Goal: Task Accomplishment & Management: Manage account settings

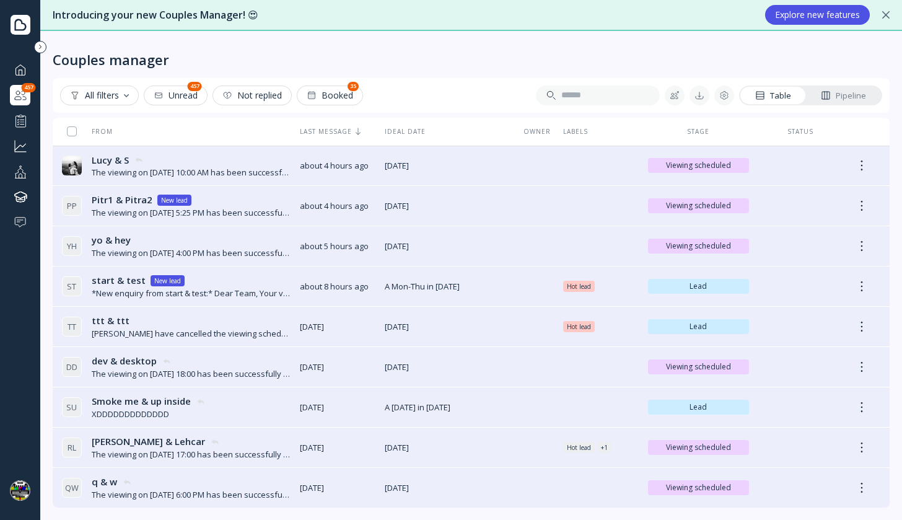
click at [261, 164] on div "Lucy & S Lucy & S" at bounding box center [191, 160] width 198 height 13
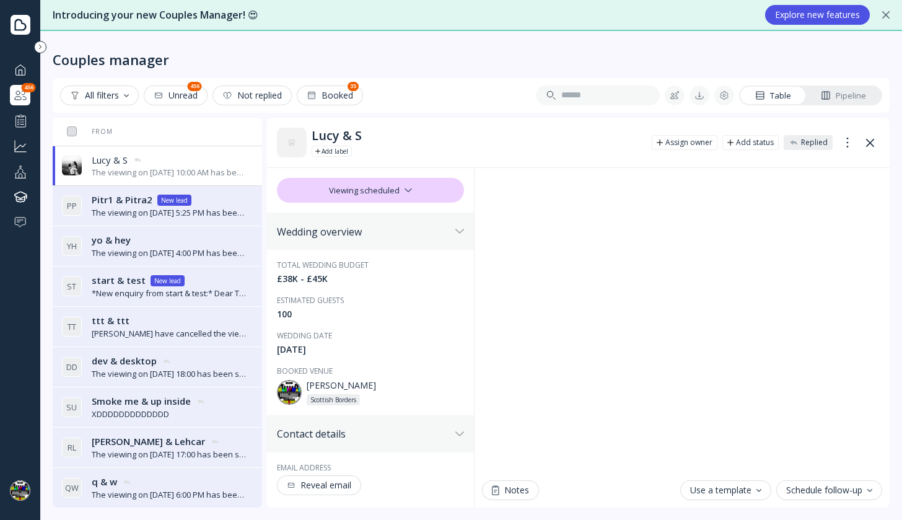
click at [123, 206] on span "Pitr1 & Pitra2" at bounding box center [122, 199] width 61 height 13
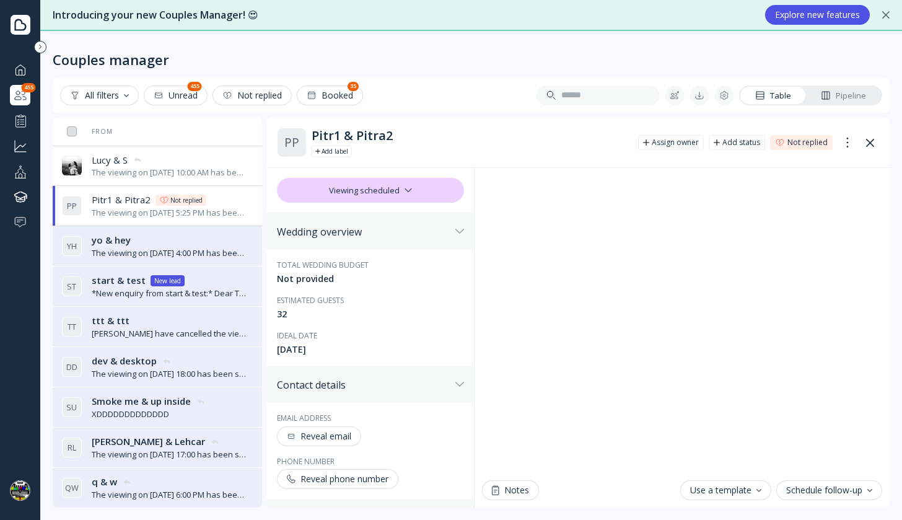
click at [132, 178] on div "Lucy & S Lucy & S The viewing on September 26th, 2025 at 10:00 AM has been succ…" at bounding box center [154, 166] width 185 height 35
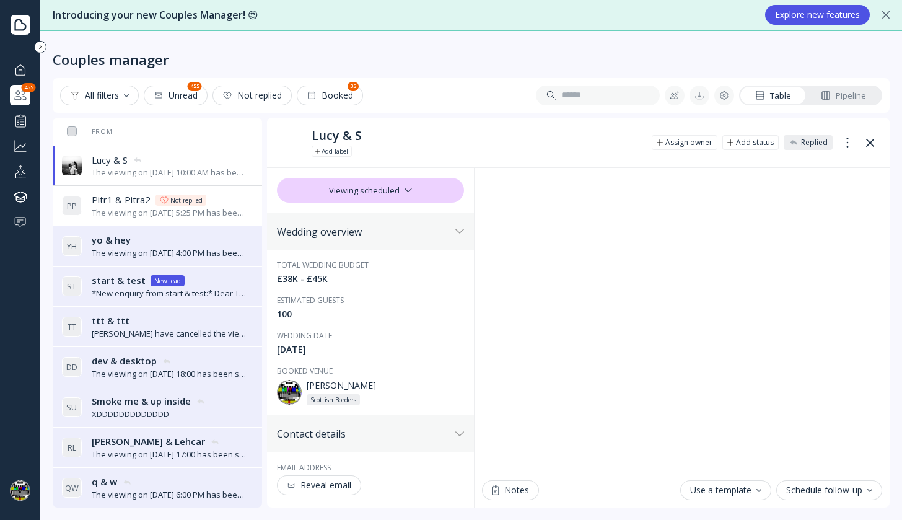
click at [128, 249] on div "The viewing on [DATE] 4:00 PM has been successfully created by [PERSON_NAME]." at bounding box center [169, 253] width 155 height 12
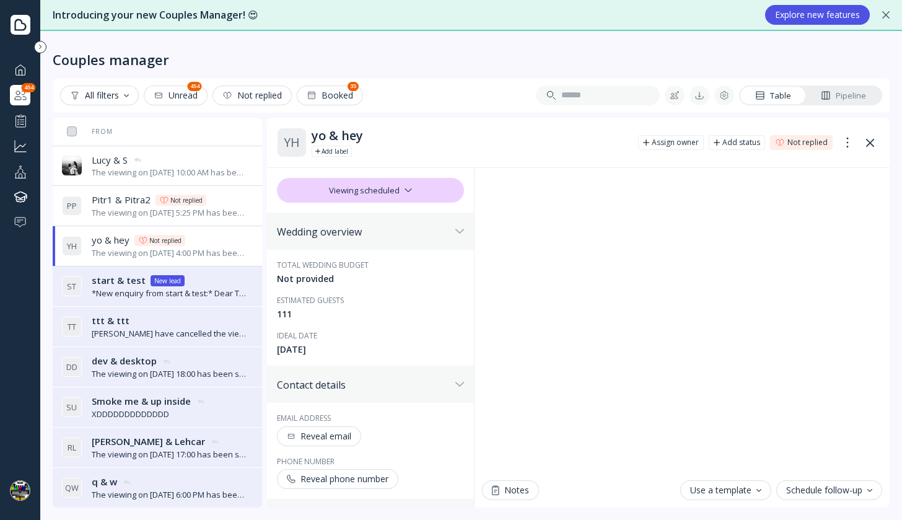
click at [134, 159] on icon at bounding box center [138, 160] width 10 height 10
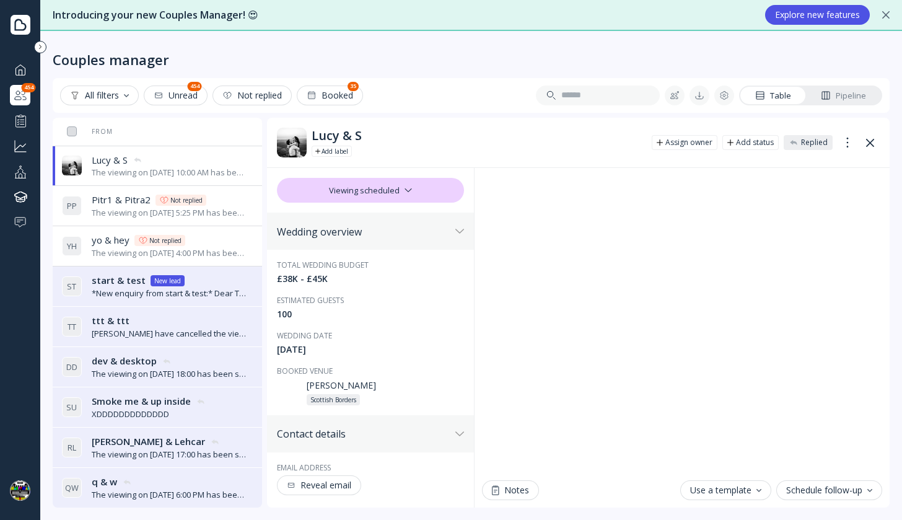
click at [114, 219] on div "P P Pitr1 & Pitra2 Pitr1 & Pitra2 Not replied The viewing on [DATE] 5:25 PM has…" at bounding box center [154, 205] width 185 height 35
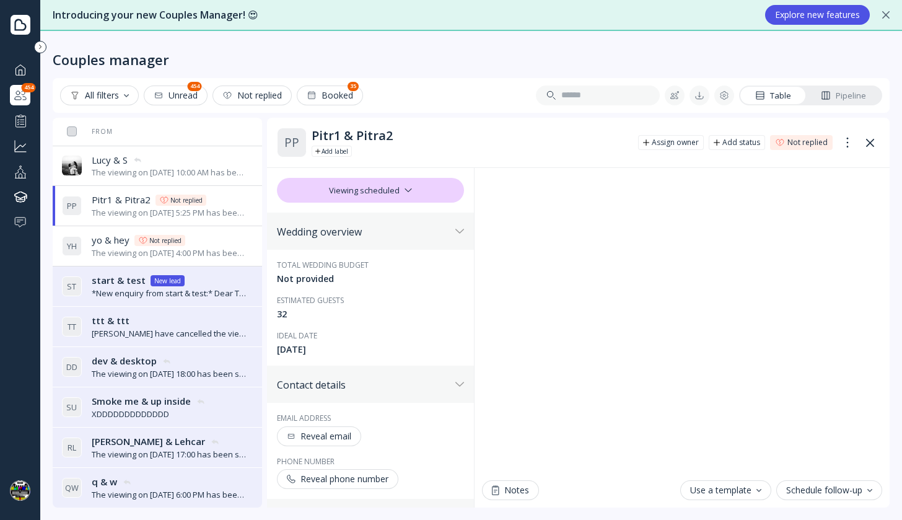
click at [121, 170] on div "The viewing on [DATE] 10:00 AM has been successfully created by [PERSON_NAME]." at bounding box center [169, 173] width 155 height 12
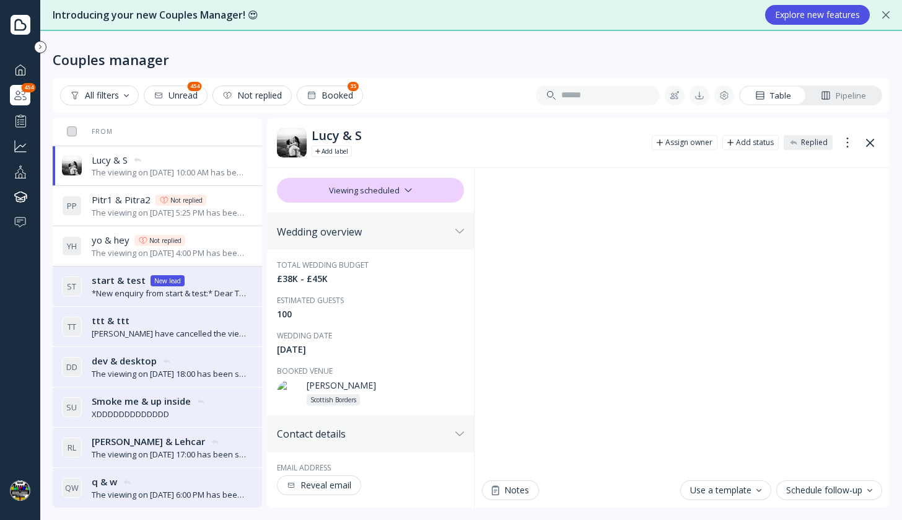
click at [104, 219] on div "P P Pitr1 & Pitra2 Pitr1 & Pitra2 Not replied The viewing on [DATE] 5:25 PM has…" at bounding box center [154, 205] width 185 height 35
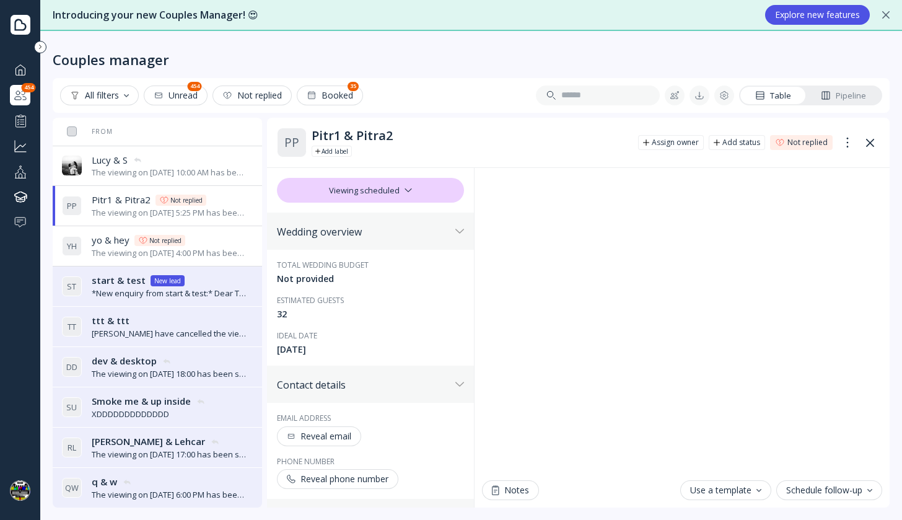
click at [106, 235] on span "yo & hey" at bounding box center [111, 240] width 38 height 13
click at [121, 172] on div "The viewing on [DATE] 10:00 AM has been successfully created by [PERSON_NAME]." at bounding box center [169, 173] width 155 height 12
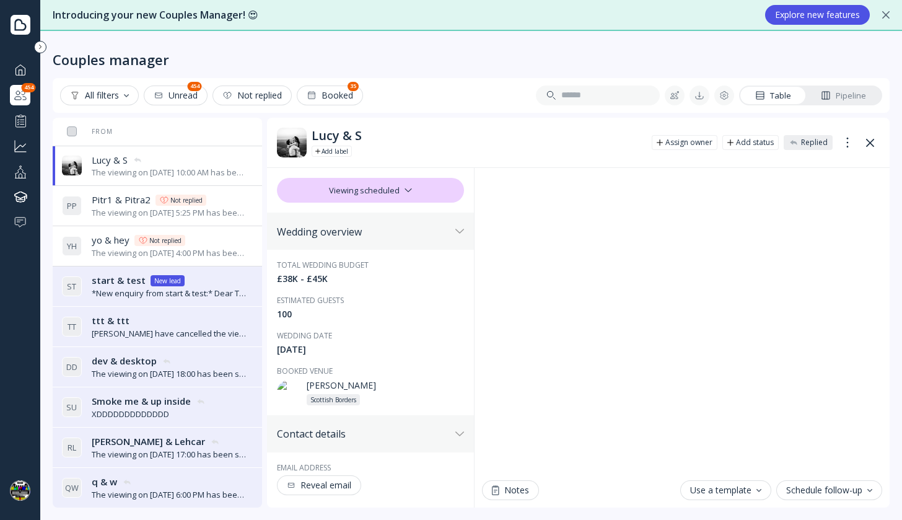
click at [128, 315] on div "ttt & ttt ttt & ttt" at bounding box center [169, 320] width 155 height 13
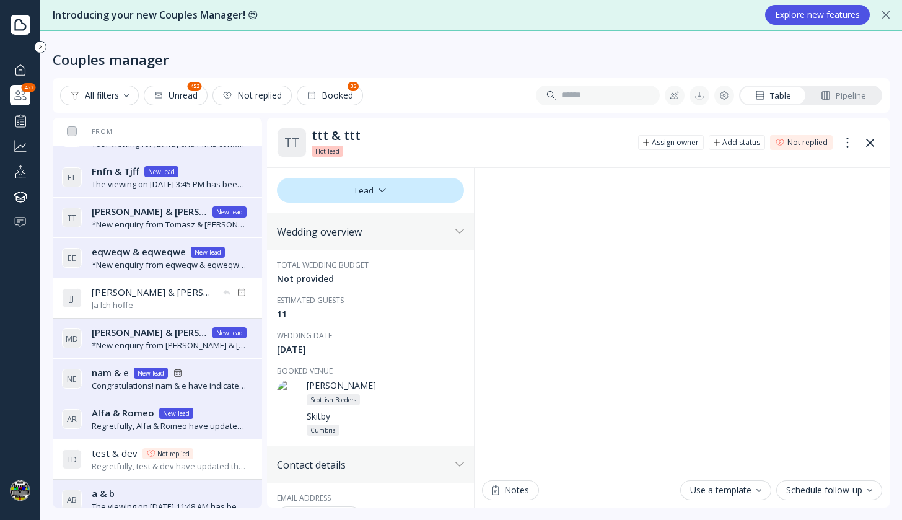
scroll to position [629, 0]
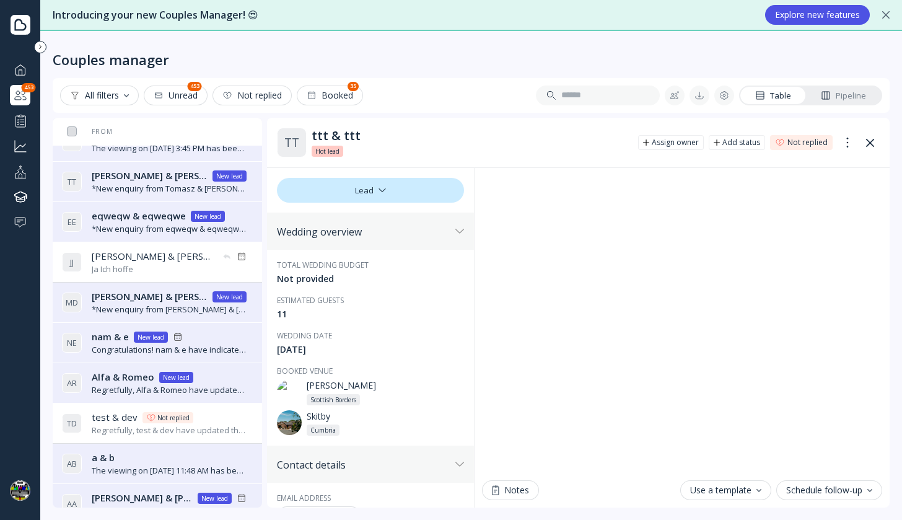
click at [146, 249] on div "[PERSON_NAME] & [PERSON_NAME] & [PERSON_NAME] [PERSON_NAME] Ich hoffe" at bounding box center [154, 262] width 185 height 35
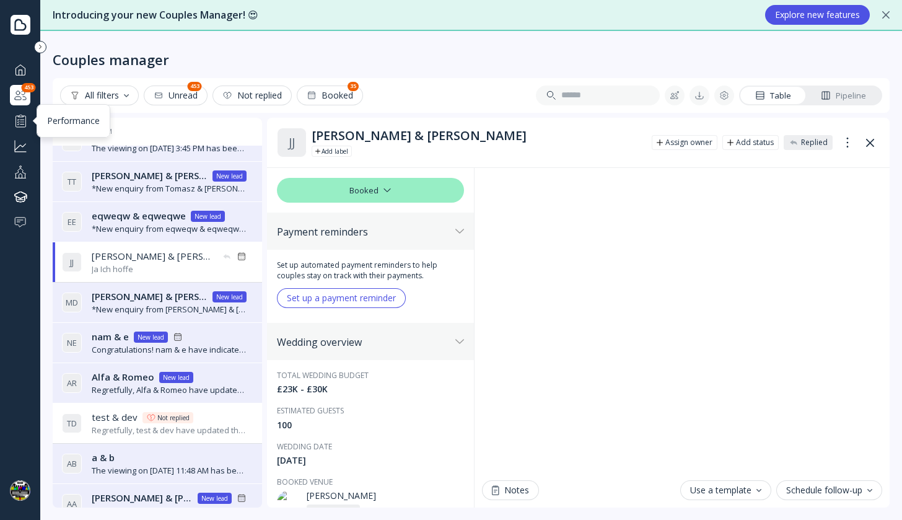
click at [21, 120] on div at bounding box center [20, 120] width 15 height 15
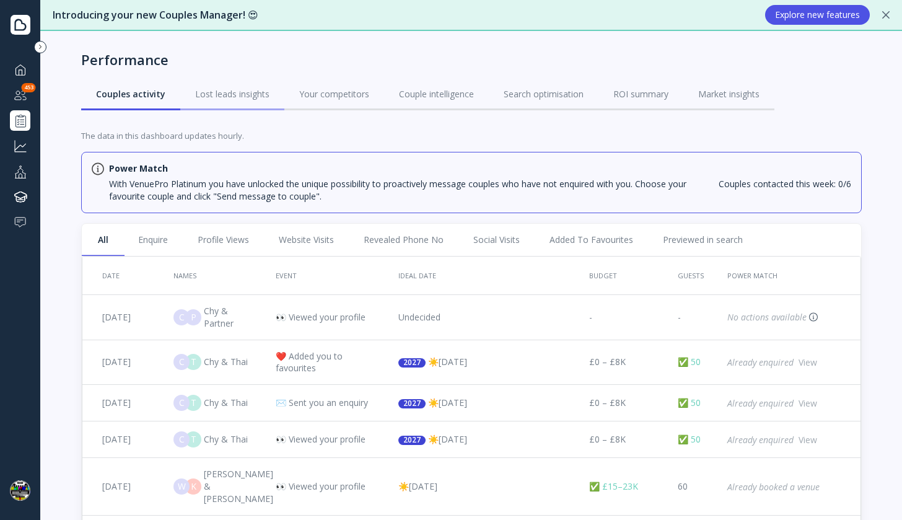
click at [231, 94] on div "Lost leads insights" at bounding box center [232, 94] width 74 height 12
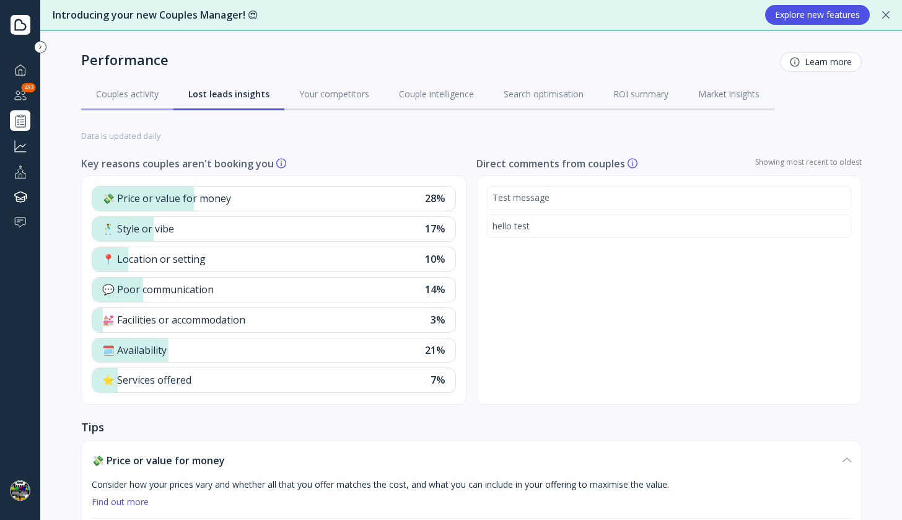
click at [152, 90] on div "Couples activity" at bounding box center [127, 94] width 63 height 12
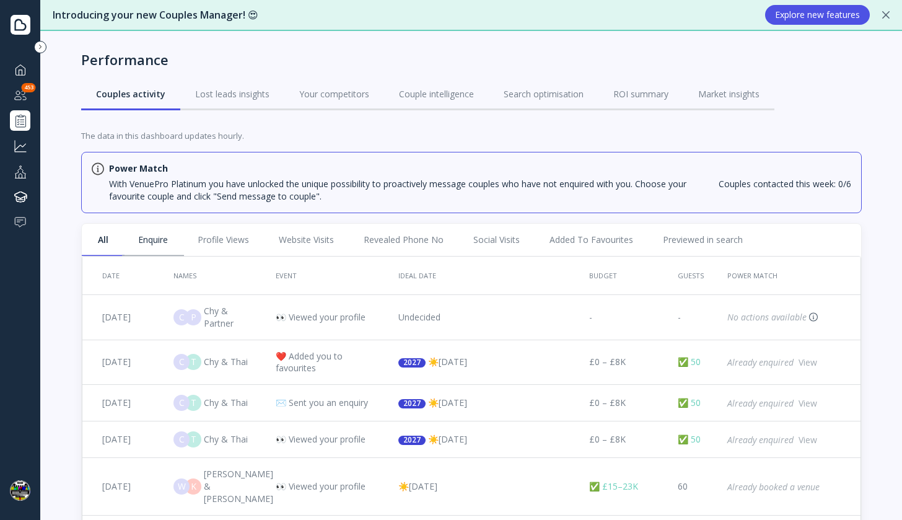
click at [153, 235] on link "Enquire" at bounding box center [153, 240] width 60 height 32
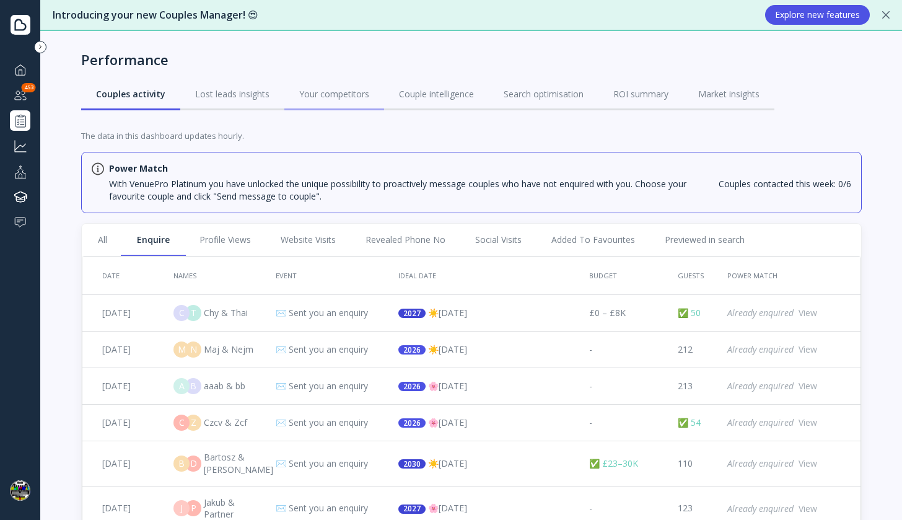
click at [311, 104] on link "Your competitors" at bounding box center [335, 94] width 100 height 32
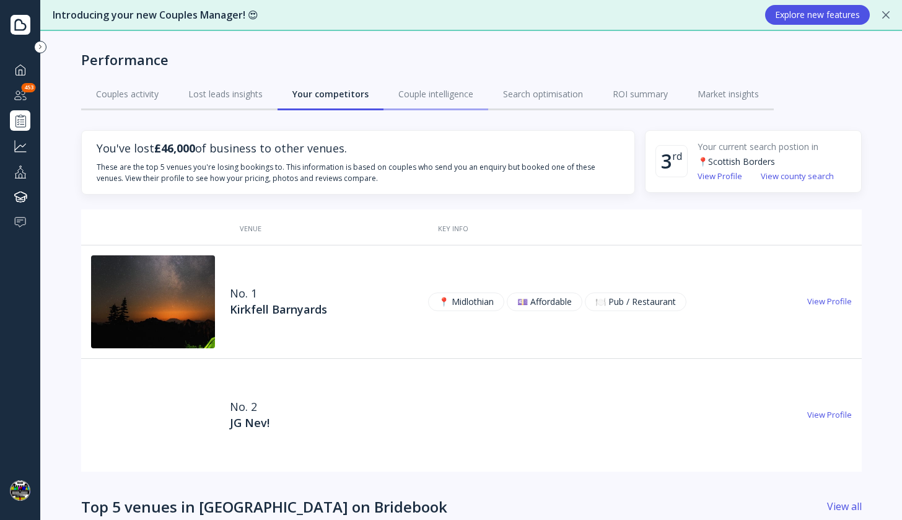
click at [409, 97] on div "Couple intelligence" at bounding box center [436, 94] width 75 height 12
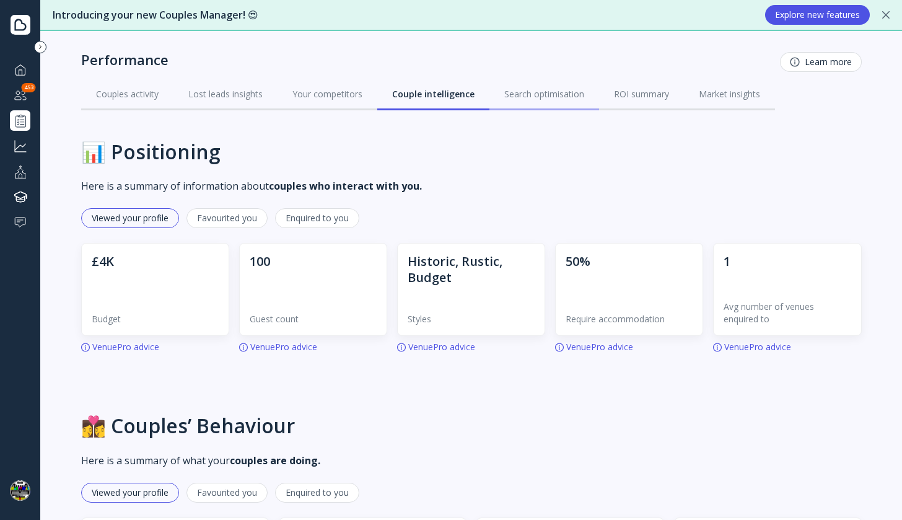
click at [538, 93] on div "Search optimisation" at bounding box center [545, 94] width 80 height 12
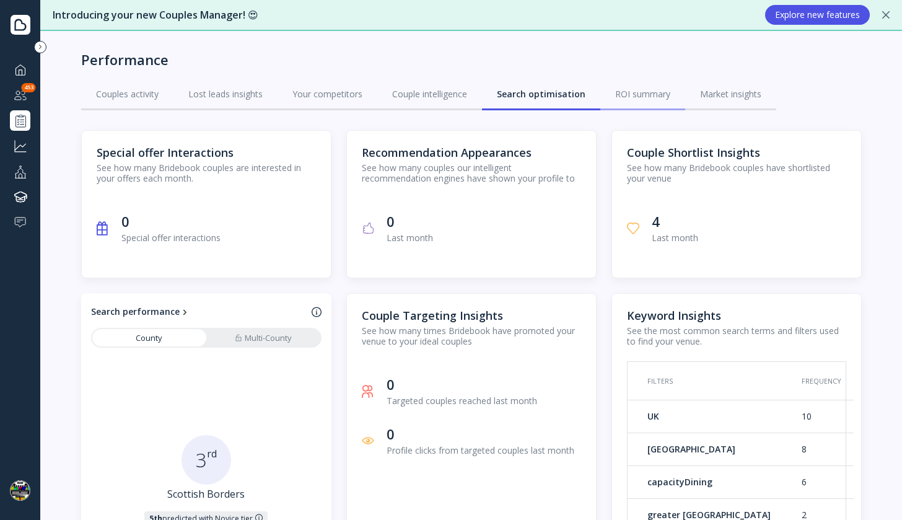
click at [629, 95] on div "ROI summary" at bounding box center [642, 94] width 55 height 12
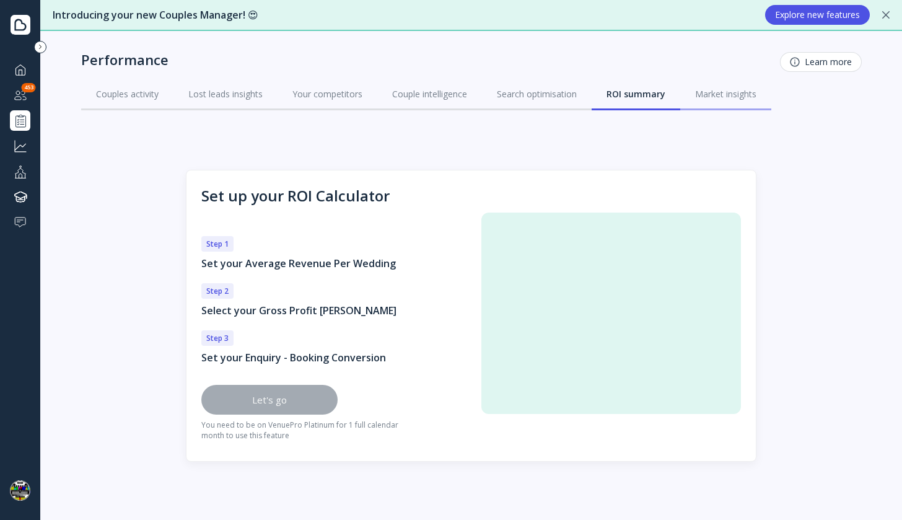
click at [741, 94] on div "Market insights" at bounding box center [725, 94] width 61 height 12
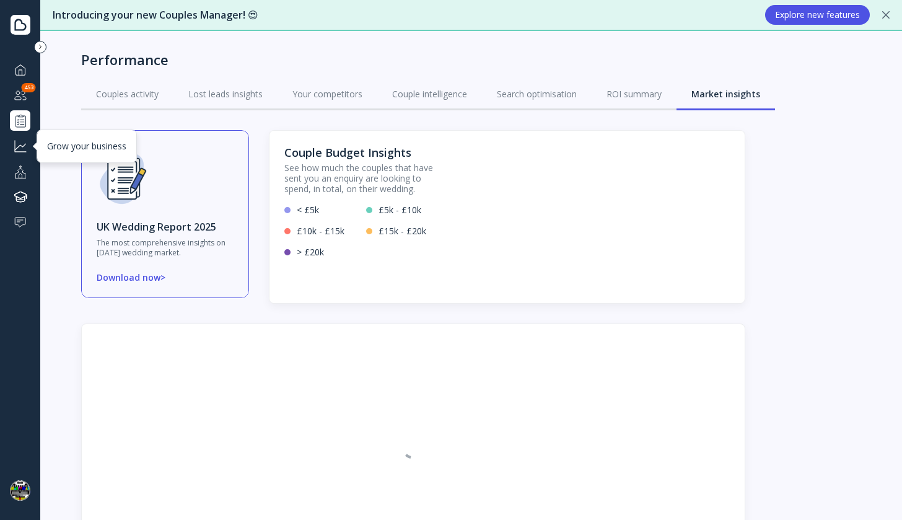
click at [19, 149] on div at bounding box center [20, 145] width 15 height 15
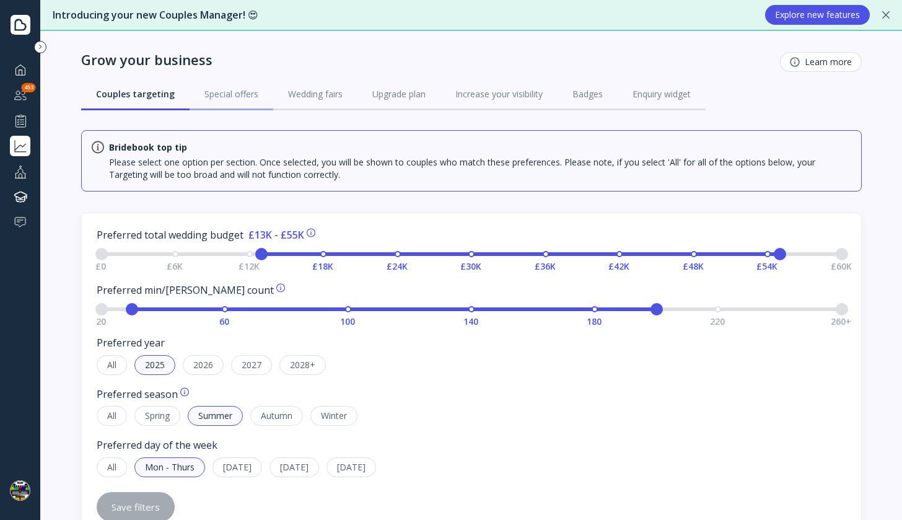
click at [231, 98] on div "Special offers" at bounding box center [232, 94] width 54 height 12
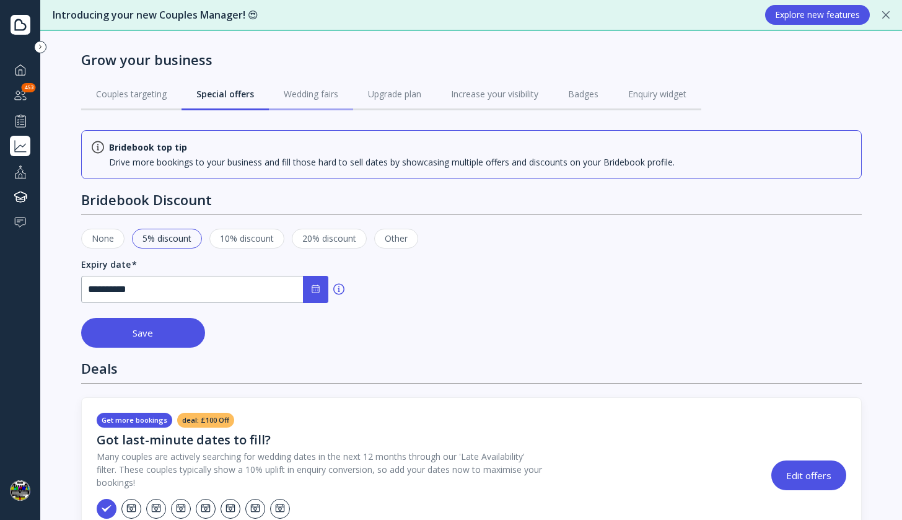
click at [324, 97] on div "Wedding fairs" at bounding box center [311, 94] width 55 height 12
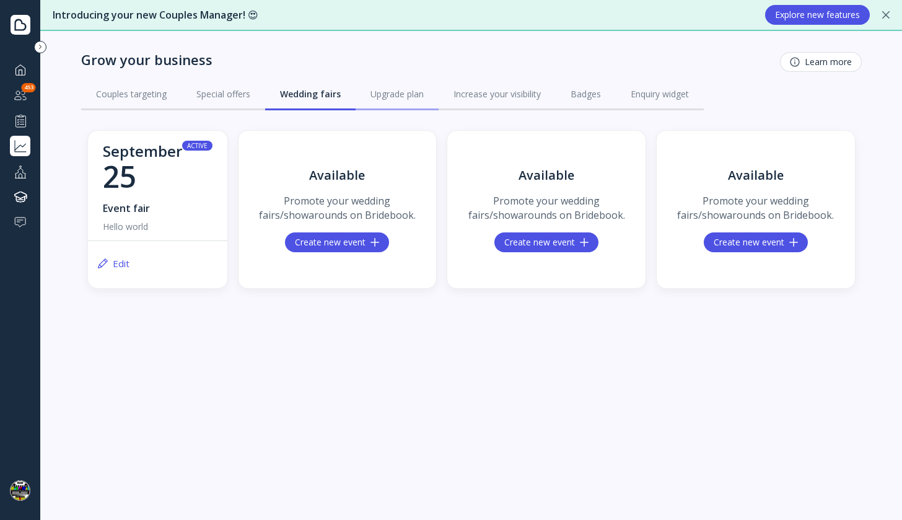
click at [386, 86] on link "Upgrade plan" at bounding box center [397, 94] width 83 height 32
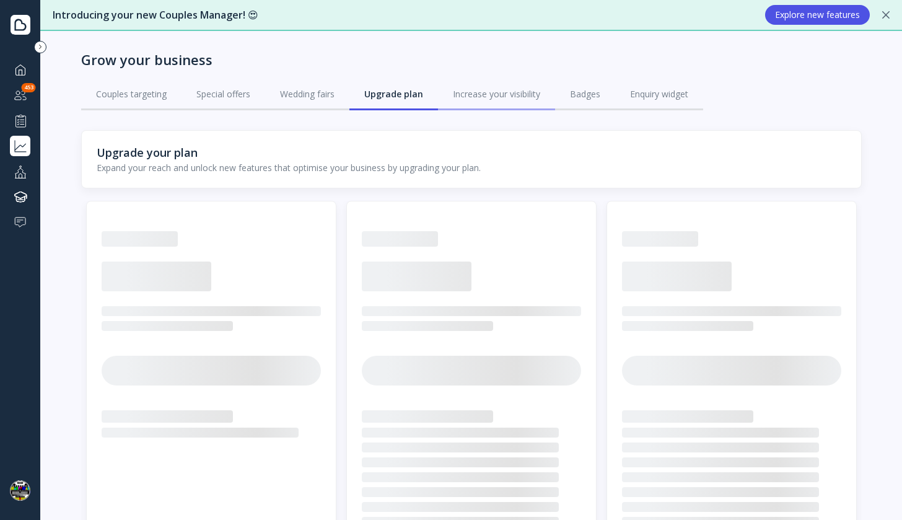
click at [491, 93] on div "Increase your visibility" at bounding box center [496, 94] width 87 height 12
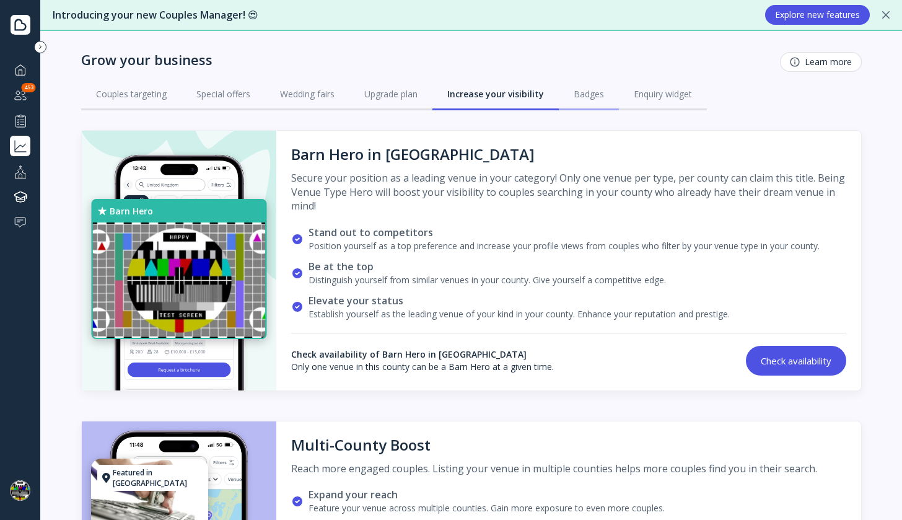
click at [583, 98] on div "Badges" at bounding box center [589, 94] width 30 height 12
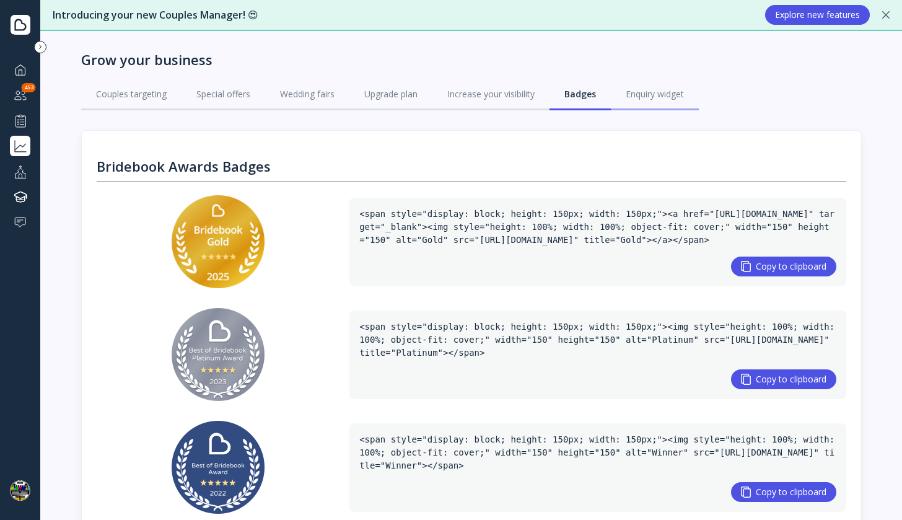
click at [648, 97] on div "Enquiry widget" at bounding box center [655, 94] width 58 height 12
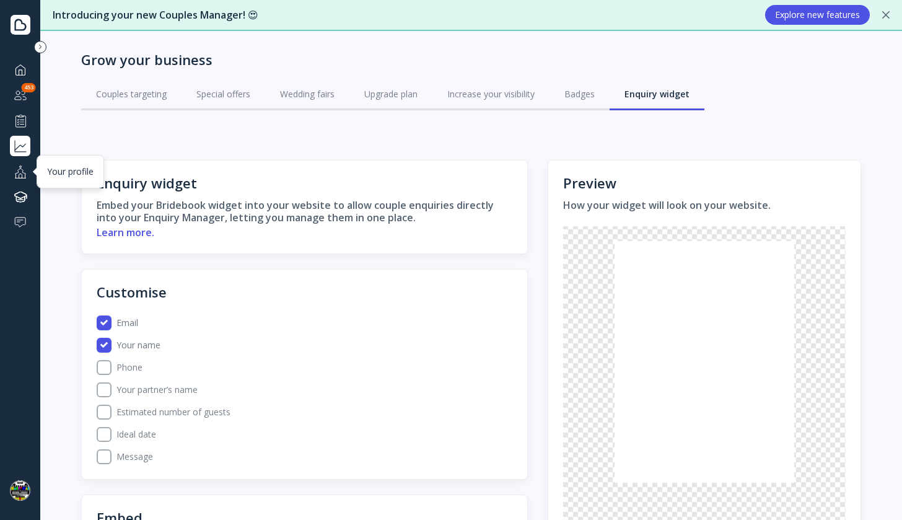
click at [19, 164] on div at bounding box center [20, 171] width 15 height 15
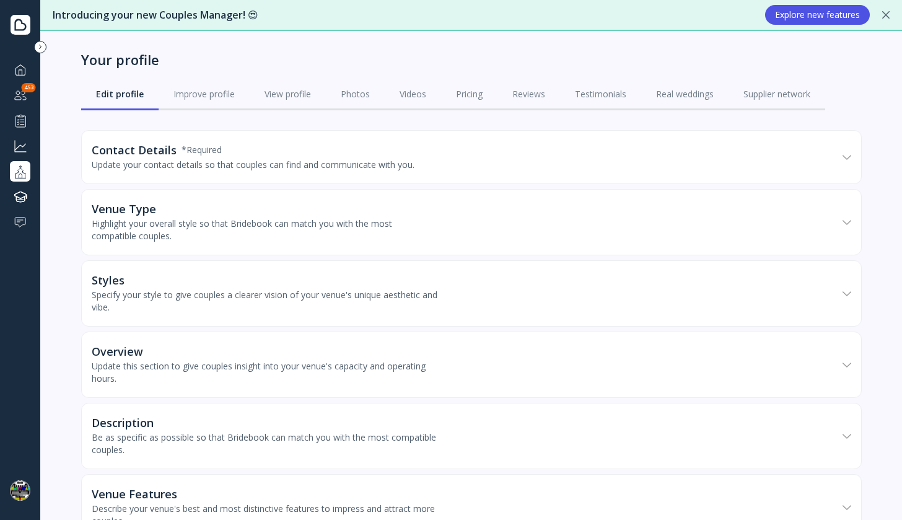
click at [185, 146] on div "* Required" at bounding box center [202, 150] width 40 height 12
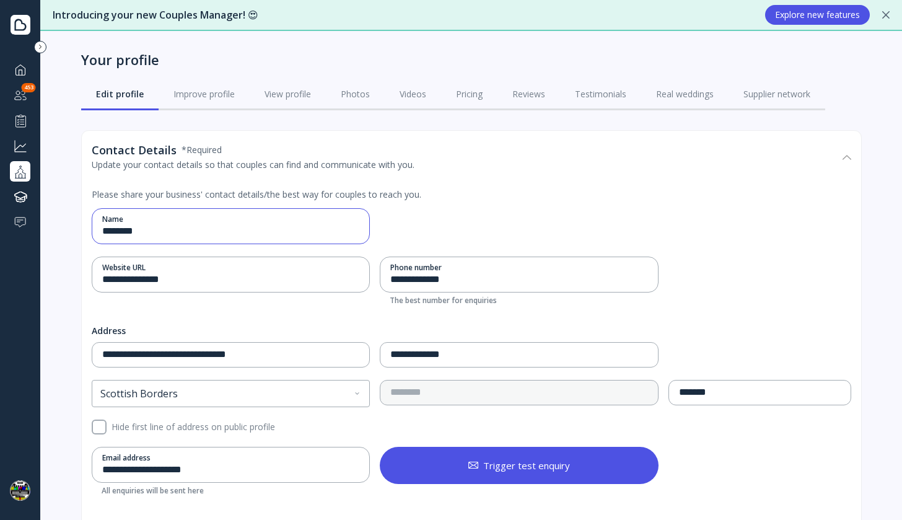
click at [196, 228] on input "********" at bounding box center [229, 231] width 255 height 14
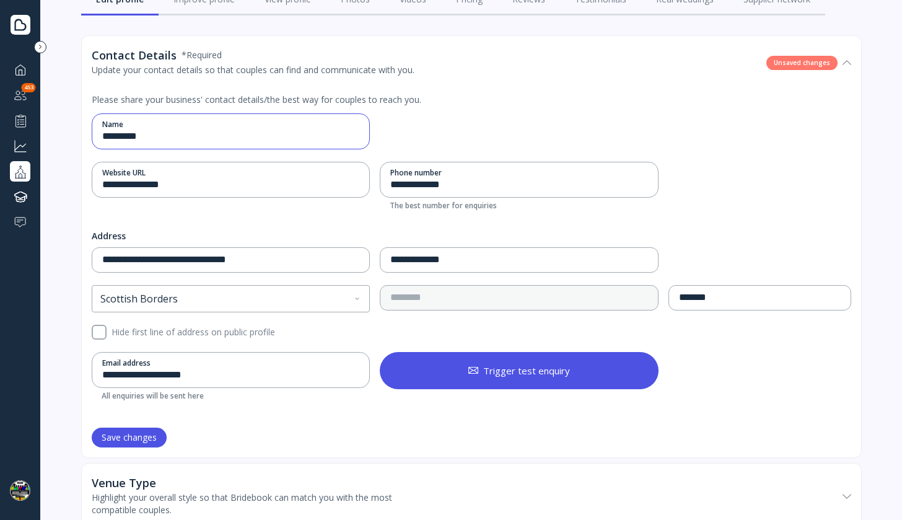
scroll to position [146, 0]
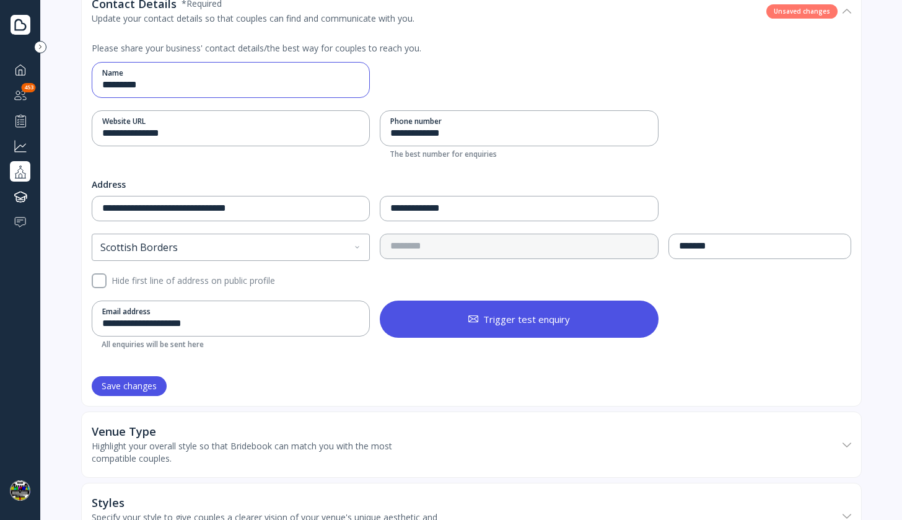
type input "*********"
click at [141, 388] on div "Save changes" at bounding box center [129, 386] width 55 height 10
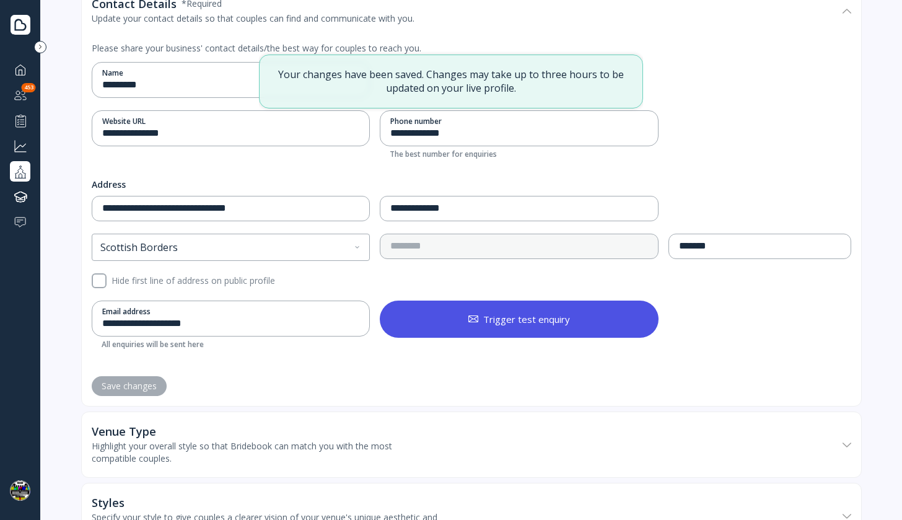
click at [0, 519] on nordpass-portal at bounding box center [0, 520] width 0 height 0
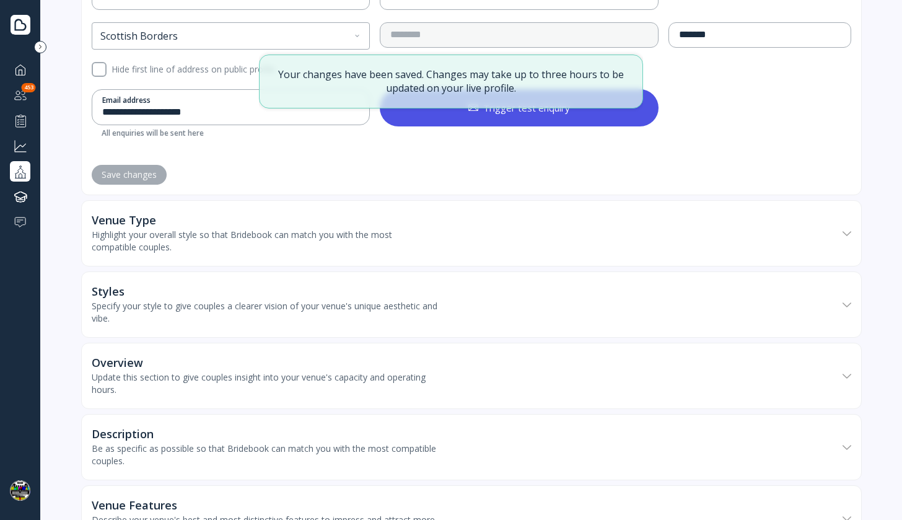
scroll to position [386, 0]
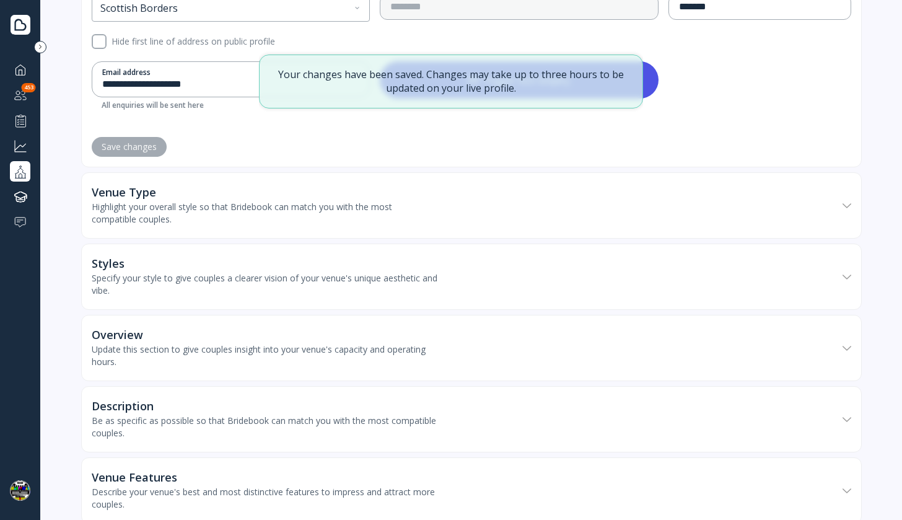
click at [395, 189] on div "Venue Type" at bounding box center [265, 192] width 347 height 12
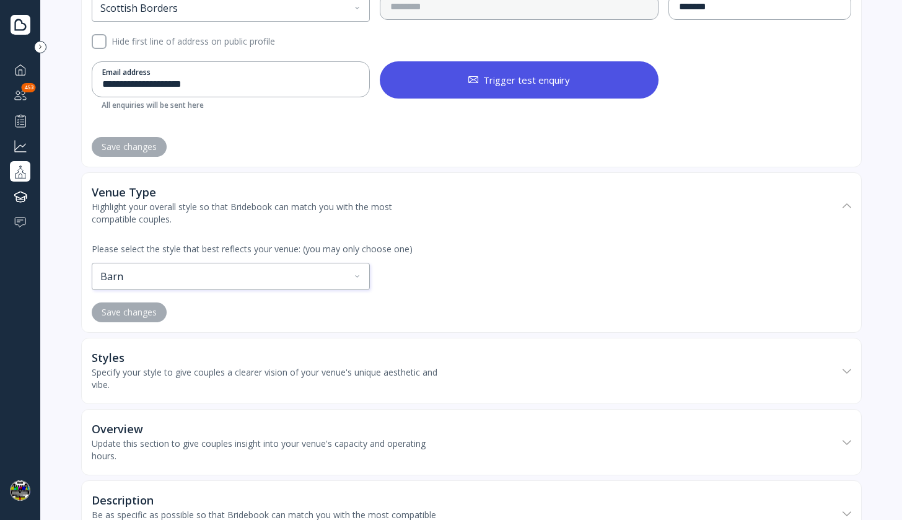
click at [299, 278] on div "Barn" at bounding box center [231, 276] width 278 height 26
click at [122, 302] on div "Please select the style that best reflects your venue: (you may only choose one…" at bounding box center [472, 285] width 760 height 94
click at [135, 310] on div "Save changes" at bounding box center [129, 312] width 55 height 10
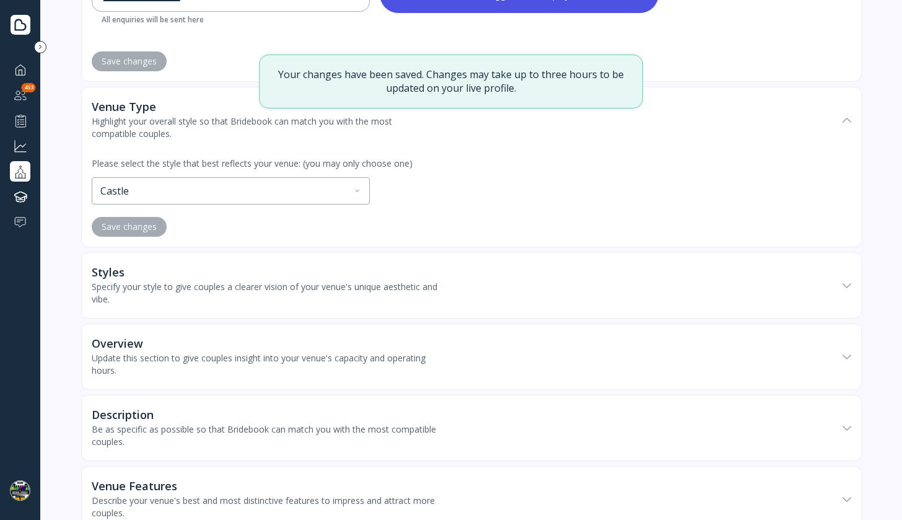
click at [309, 262] on div "Styles Specify your style to give couples a clearer vision of your venue's uniq…" at bounding box center [465, 286] width 746 height 64
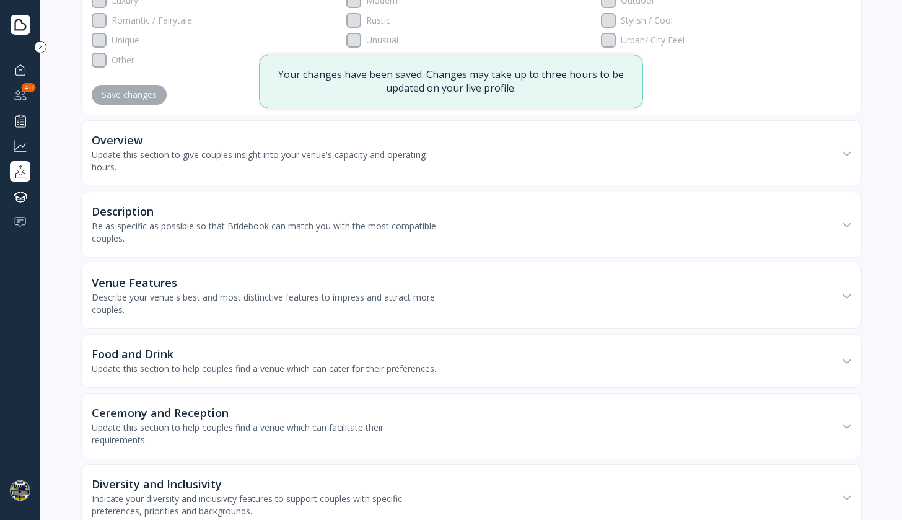
scroll to position [907, 0]
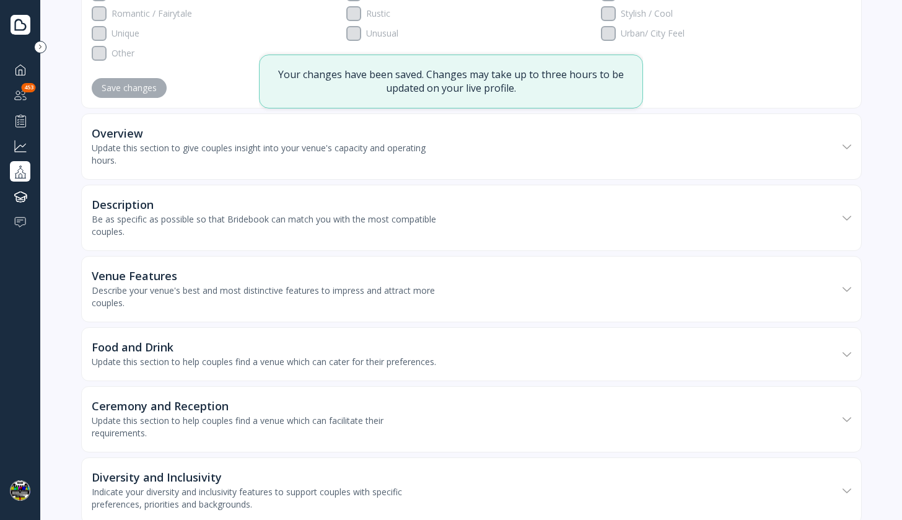
click at [347, 136] on div "Overview" at bounding box center [265, 133] width 347 height 12
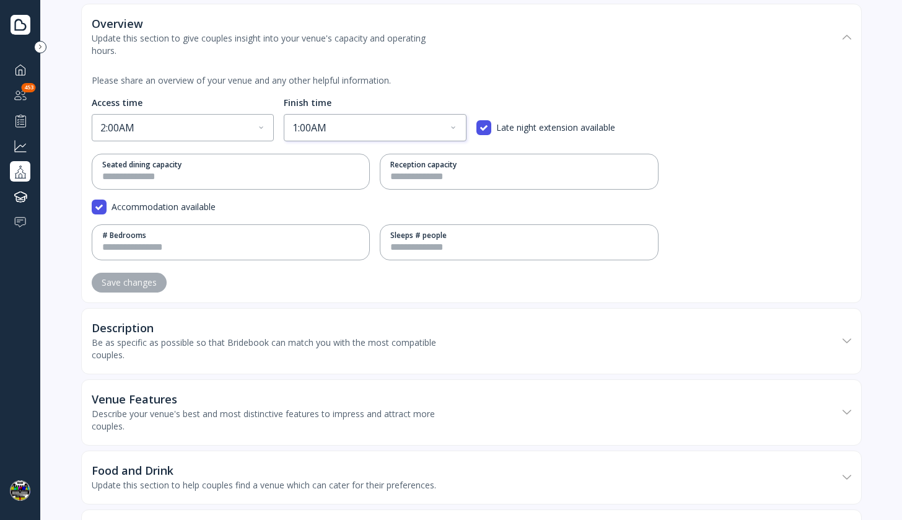
scroll to position [1082, 0]
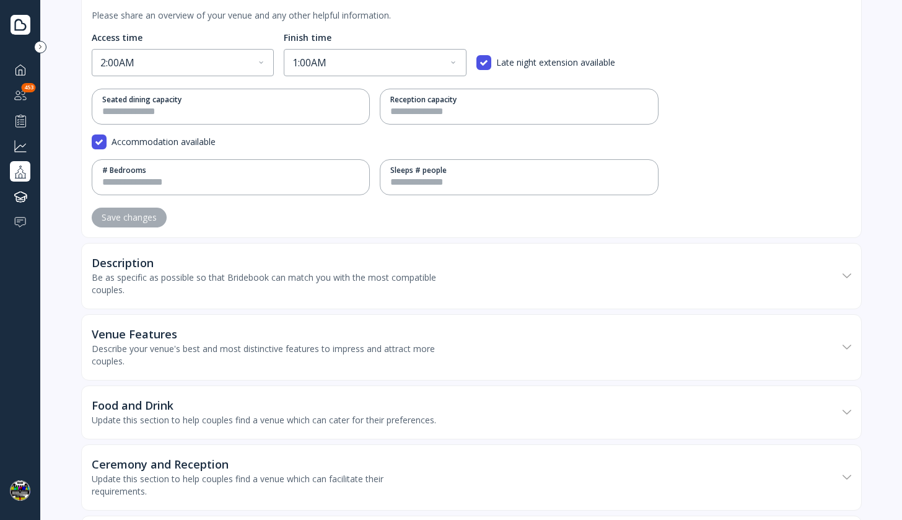
click at [353, 262] on div "Description" at bounding box center [265, 263] width 347 height 12
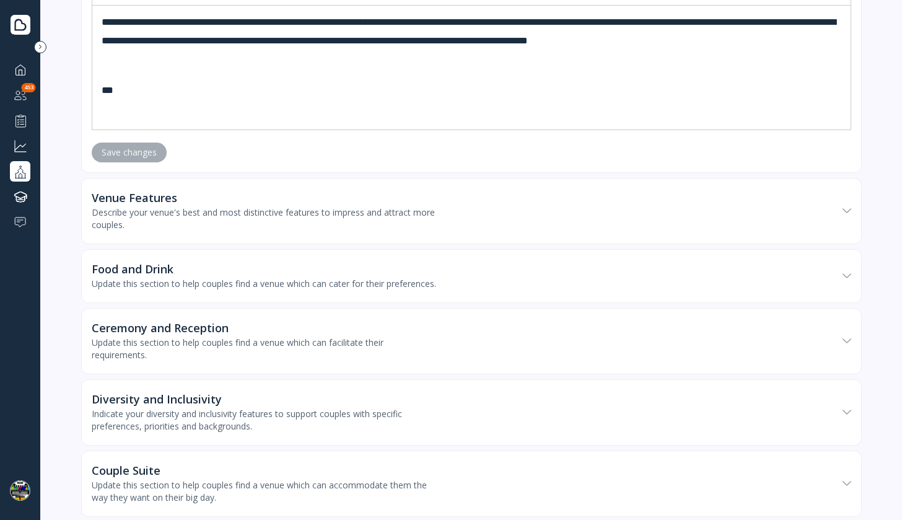
scroll to position [1553, 0]
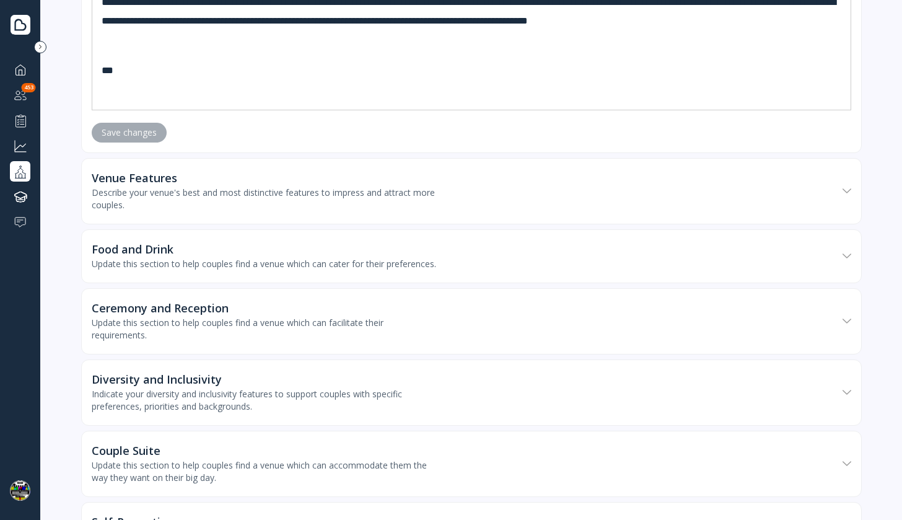
click at [363, 196] on div "Describe your venue's best and most distinctive features to impress and attract…" at bounding box center [265, 199] width 347 height 25
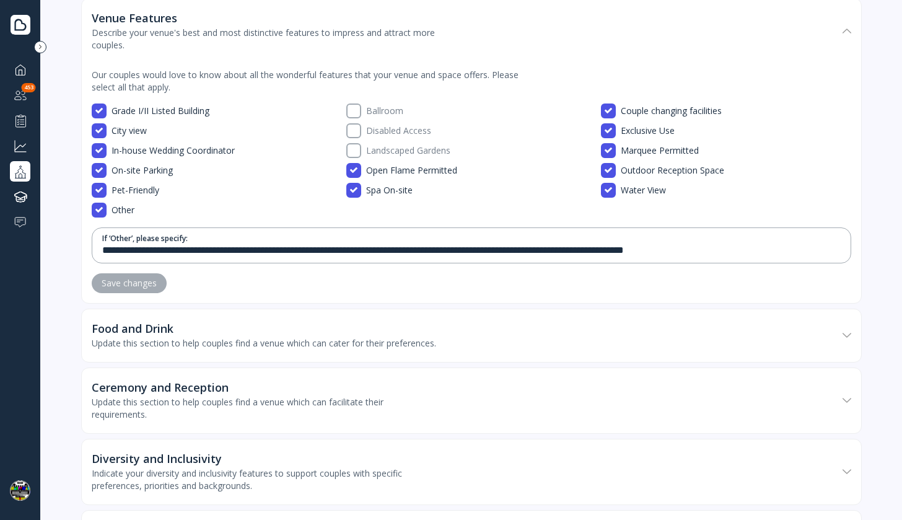
scroll to position [1894, 0]
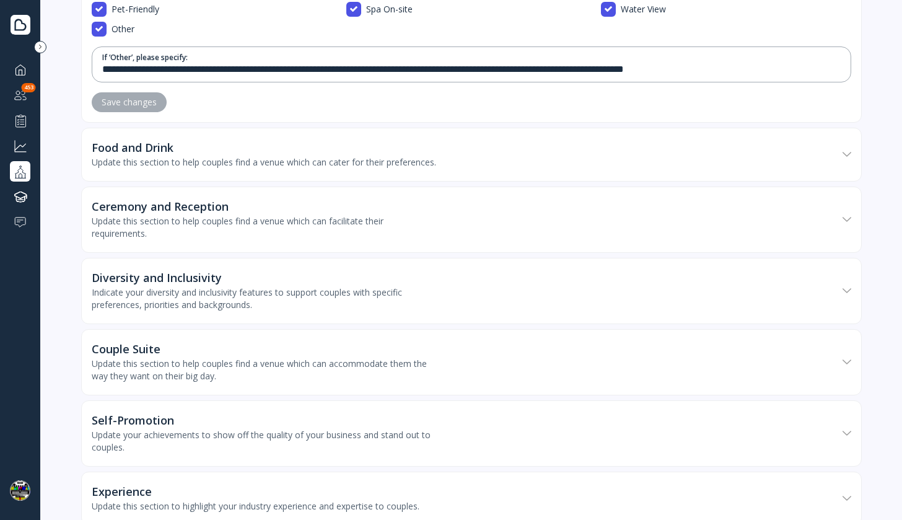
click at [346, 158] on div "Update this section to help couples find a venue which can cater for their pref…" at bounding box center [264, 162] width 345 height 12
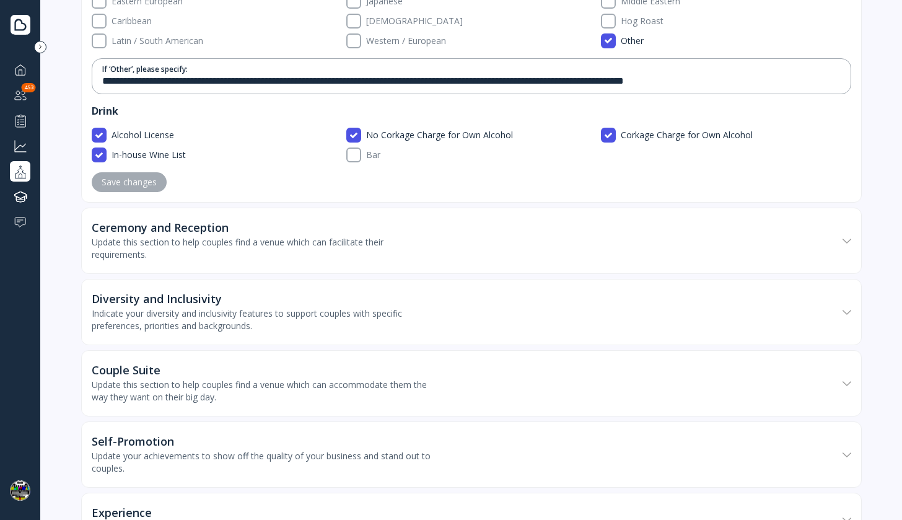
scroll to position [2333, 0]
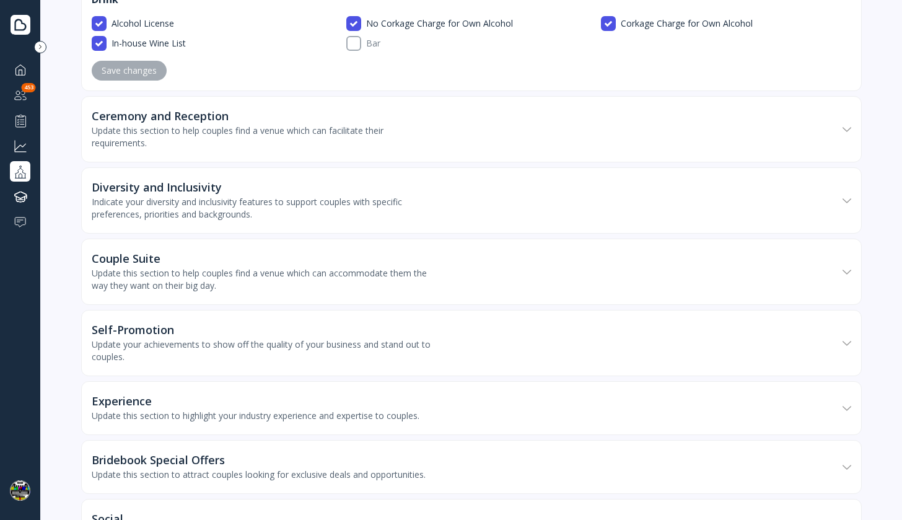
click at [335, 149] on div "Update this section to help couples find a venue which can facilitate their req…" at bounding box center [265, 137] width 347 height 25
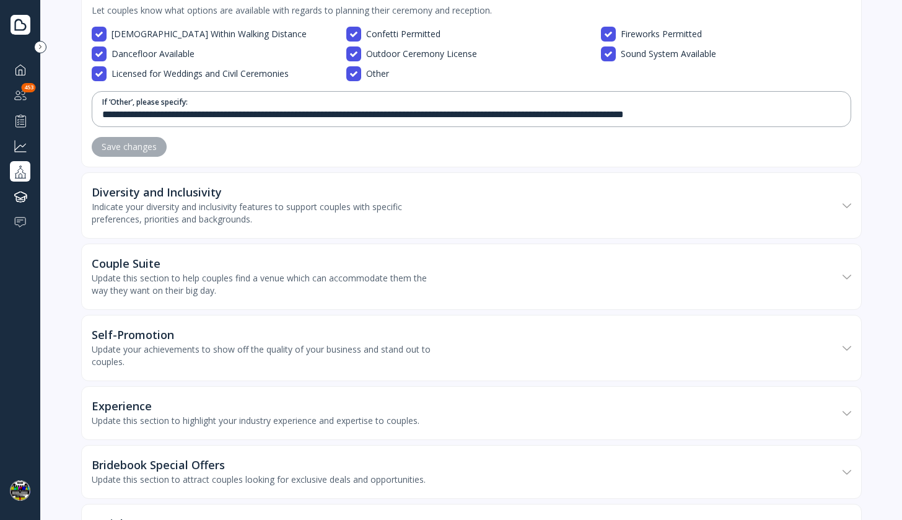
scroll to position [2600, 0]
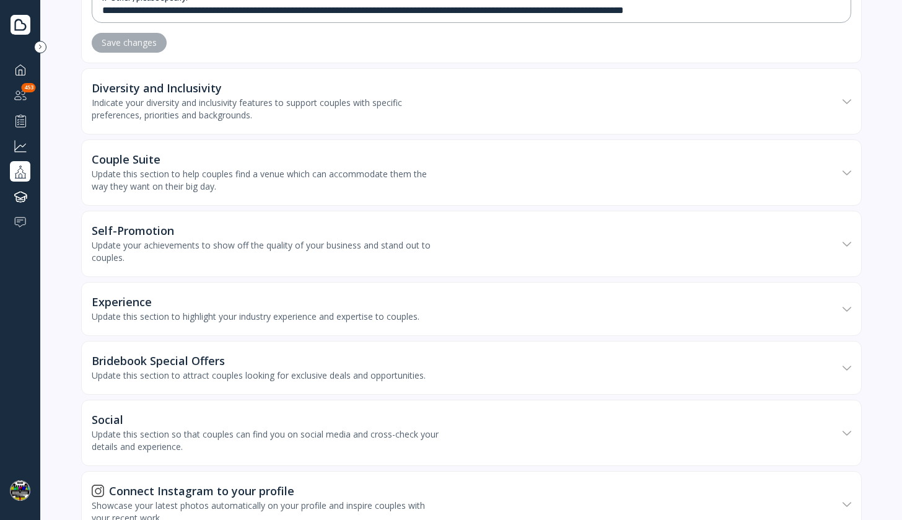
click at [368, 121] on div "Indicate your diversity and inclusivity features to support couples with specif…" at bounding box center [265, 109] width 347 height 25
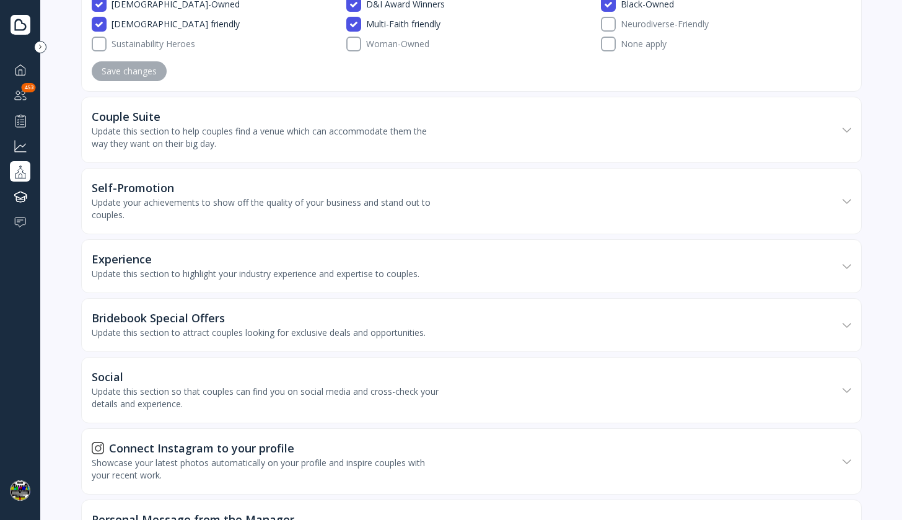
scroll to position [2906, 0]
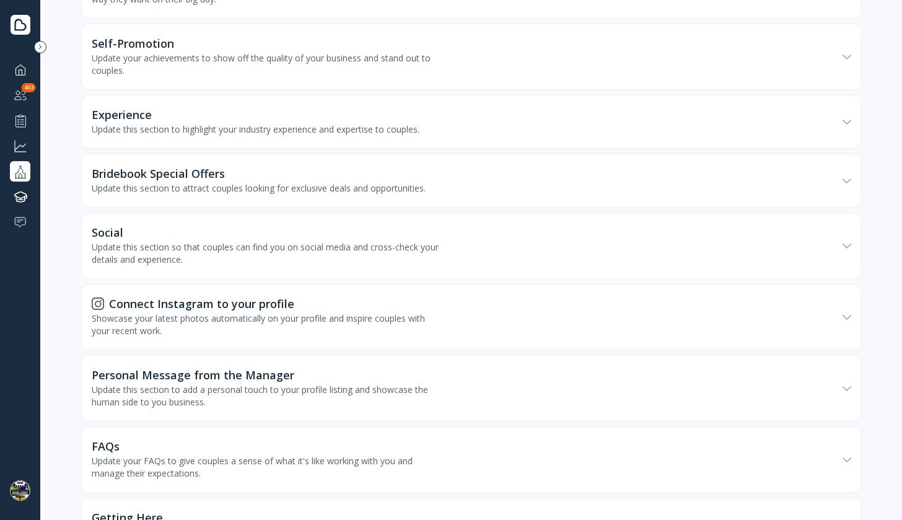
click at [335, 195] on div "Update this section to attract couples looking for exclusive deals and opportun…" at bounding box center [259, 188] width 334 height 12
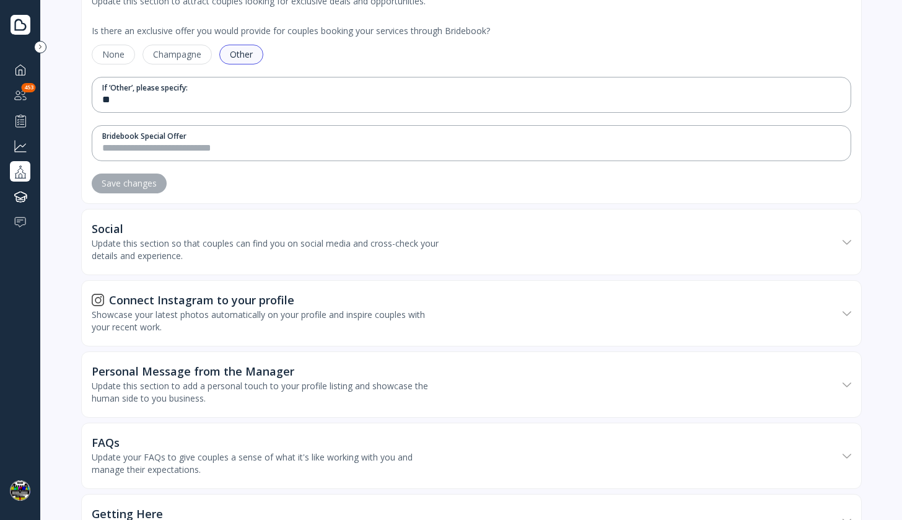
scroll to position [3183, 0]
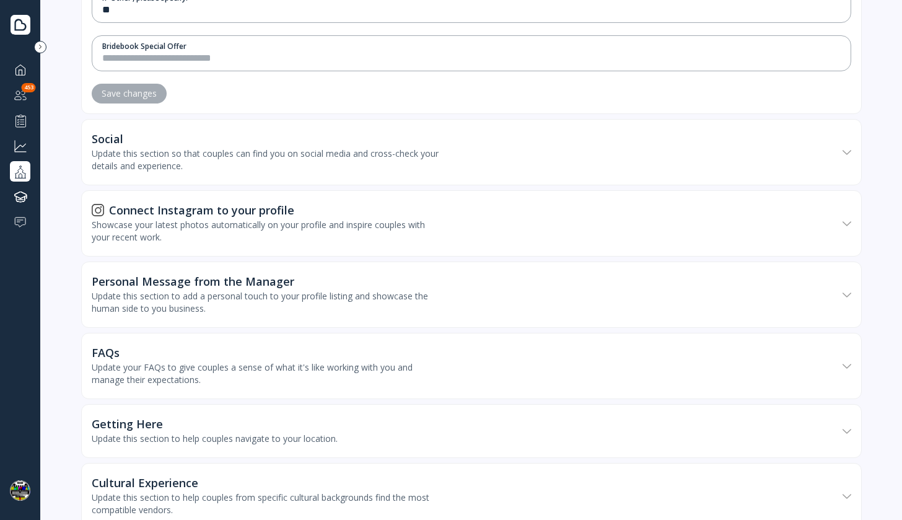
click at [327, 172] on div "Update this section so that couples can find you on social media and cross-chec…" at bounding box center [265, 160] width 347 height 25
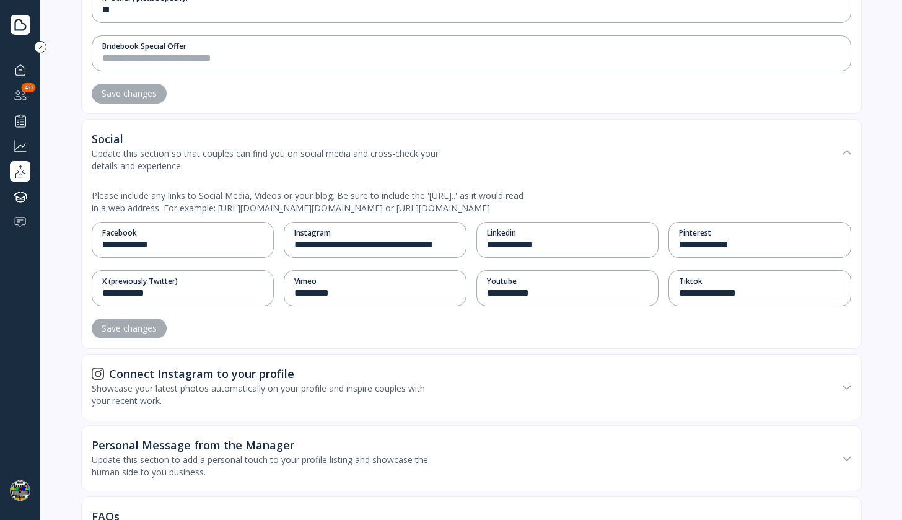
click at [372, 382] on div "Connect Instagram to your profile Showcase your latest photos automatically on …" at bounding box center [465, 387] width 746 height 64
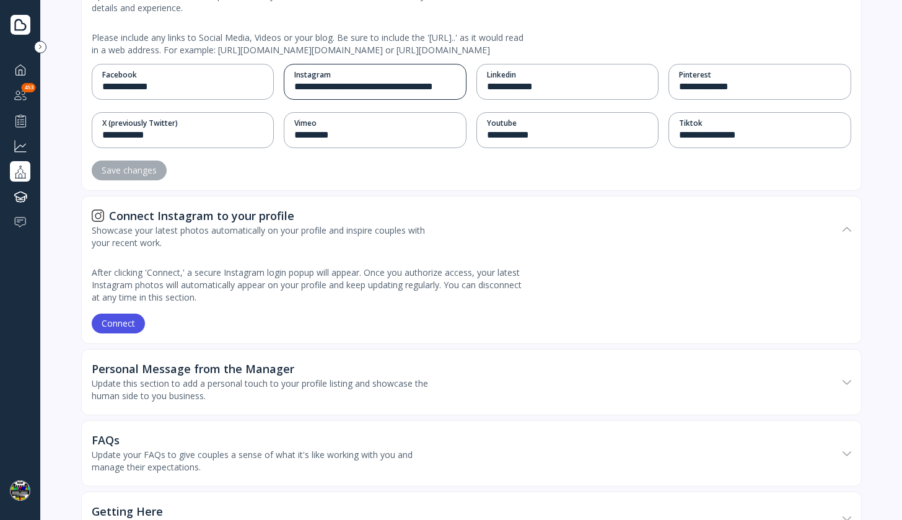
scroll to position [3506, 0]
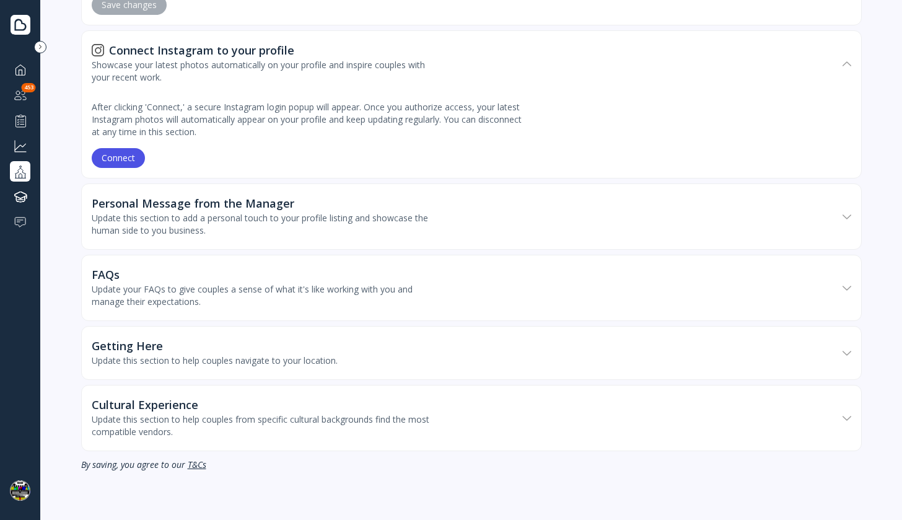
click at [359, 216] on div "Personal Message from the Manager Update this section to add a personal touch t…" at bounding box center [465, 217] width 746 height 64
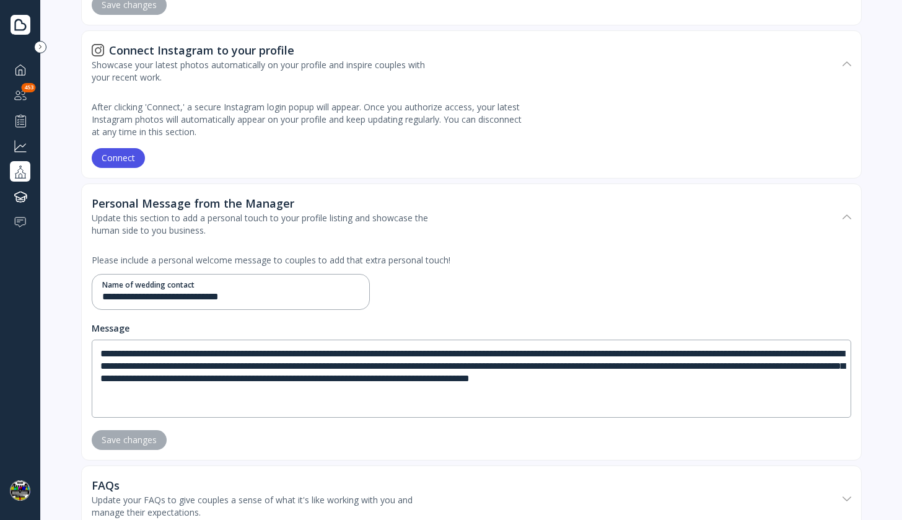
click at [128, 163] on div "Connect" at bounding box center [118, 158] width 33 height 10
click at [126, 163] on div "Connect" at bounding box center [118, 158] width 33 height 10
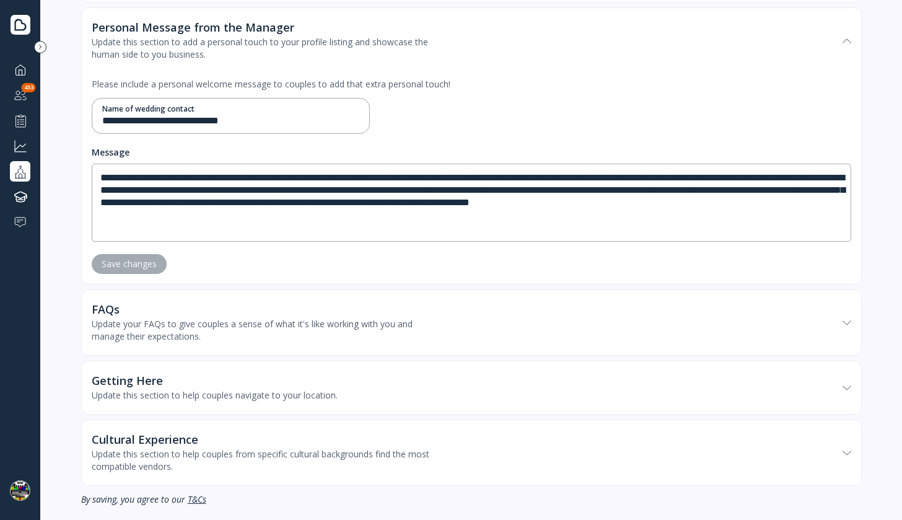
scroll to position [3712, 0]
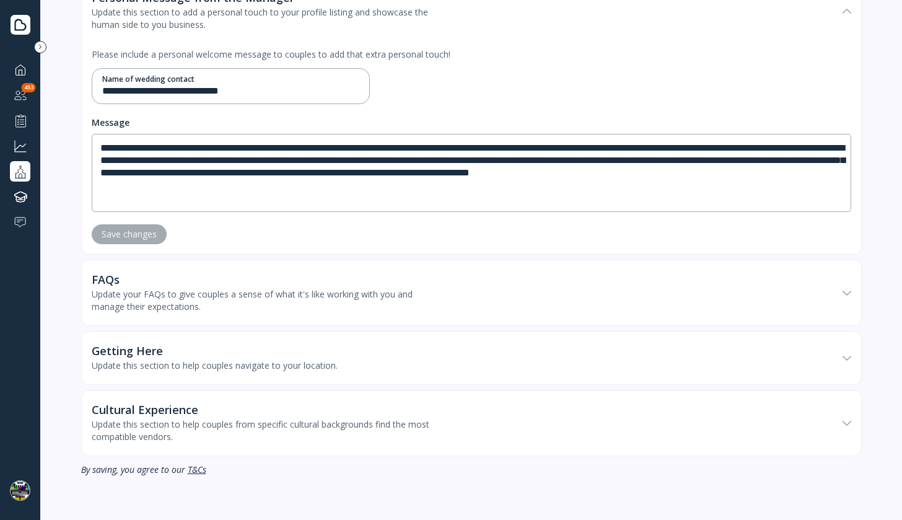
click at [331, 298] on div "FAQs Update your FAQs to give couples a sense of what it's like working with yo…" at bounding box center [465, 293] width 746 height 64
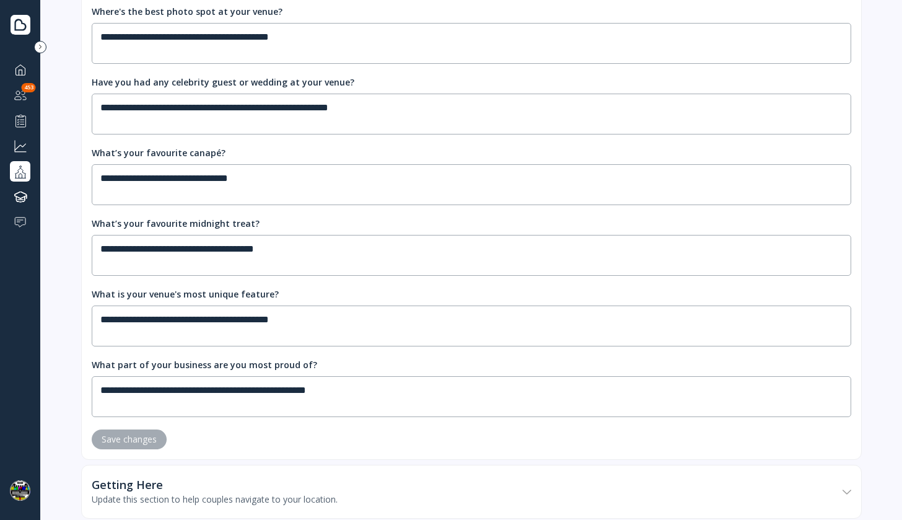
scroll to position [4529, 0]
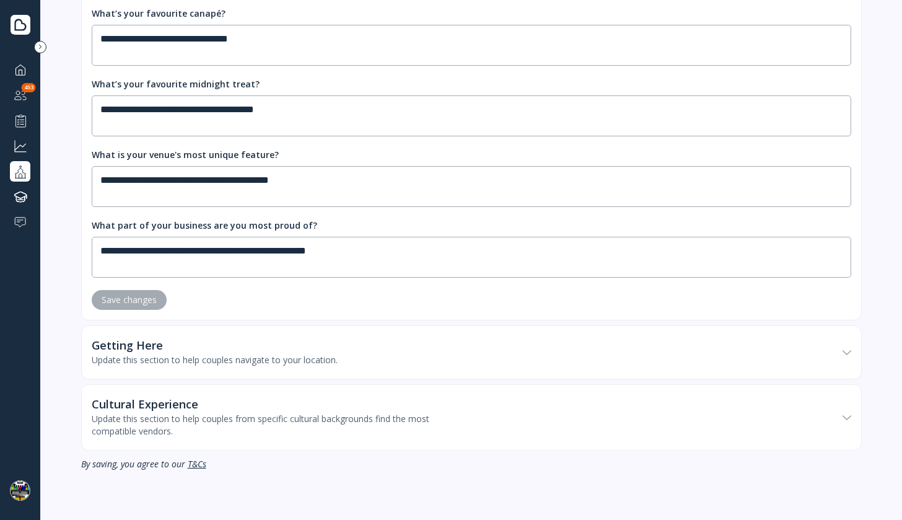
click at [317, 343] on div "Getting Here" at bounding box center [215, 345] width 246 height 12
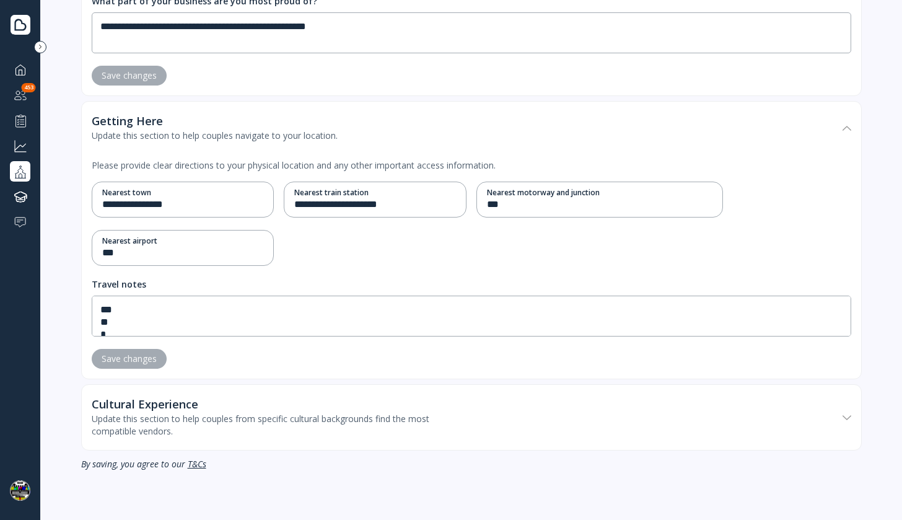
scroll to position [4754, 0]
click at [337, 407] on div "Cultural Experience" at bounding box center [265, 404] width 347 height 12
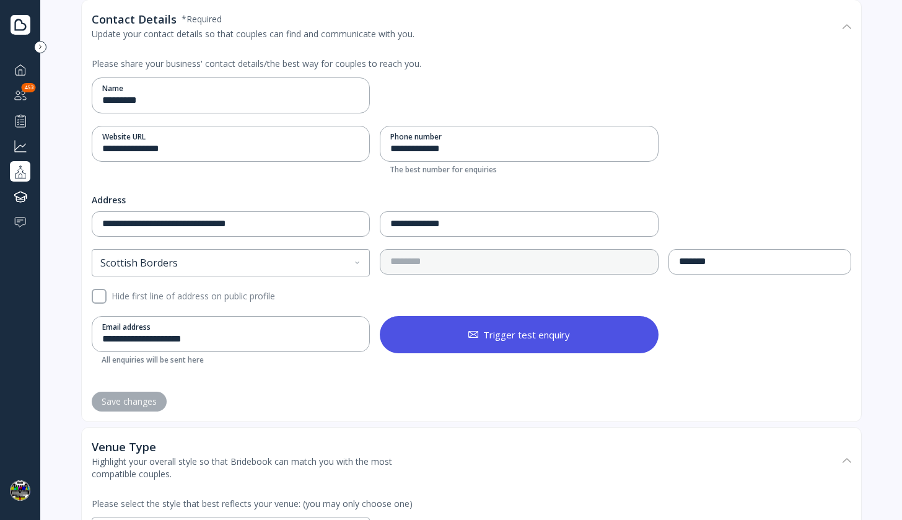
scroll to position [0, 0]
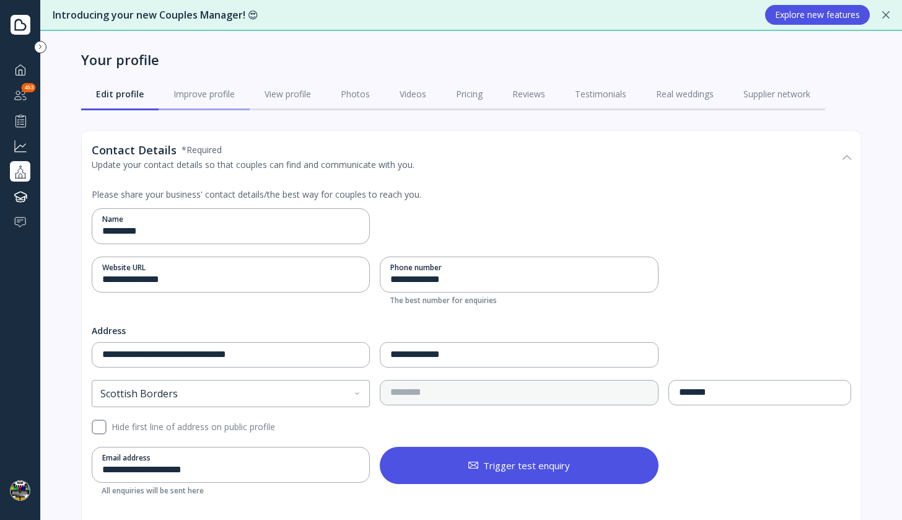
click at [206, 82] on link "Improve profile" at bounding box center [204, 94] width 91 height 32
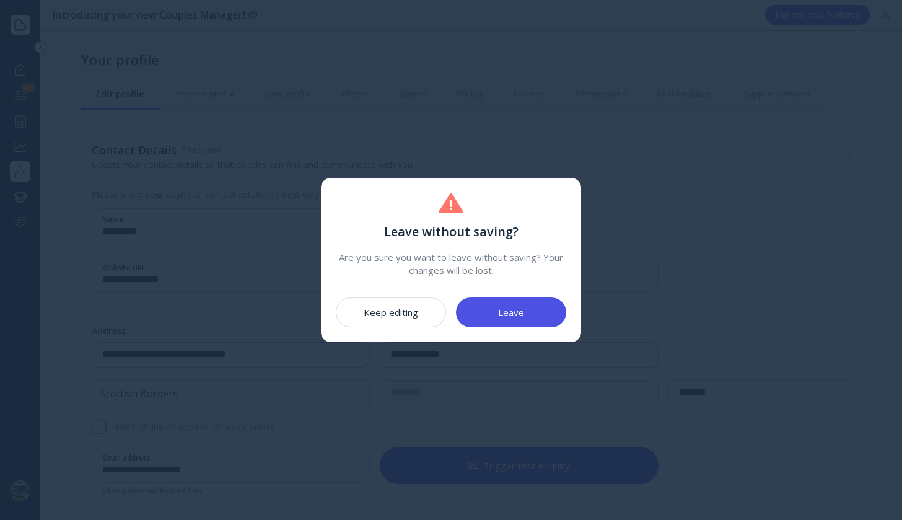
click at [502, 308] on div "Leave" at bounding box center [511, 312] width 26 height 10
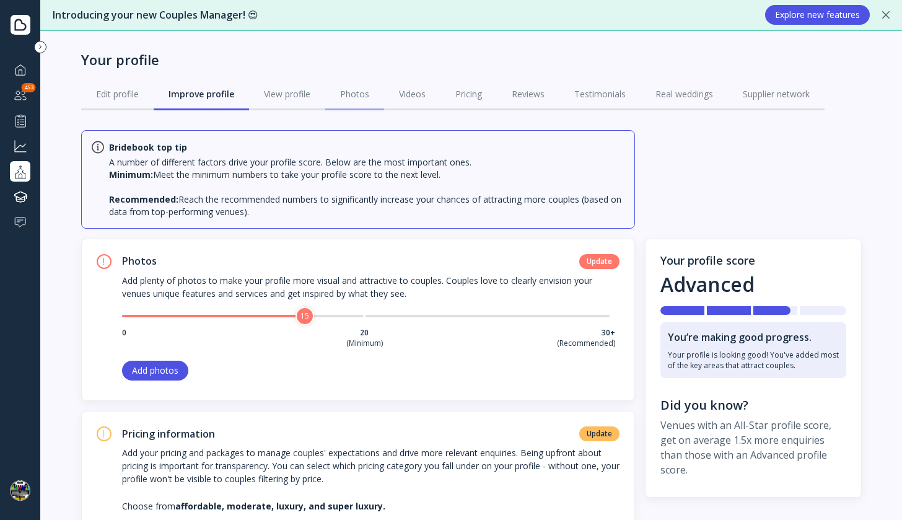
click at [364, 95] on div "Photos" at bounding box center [354, 94] width 29 height 12
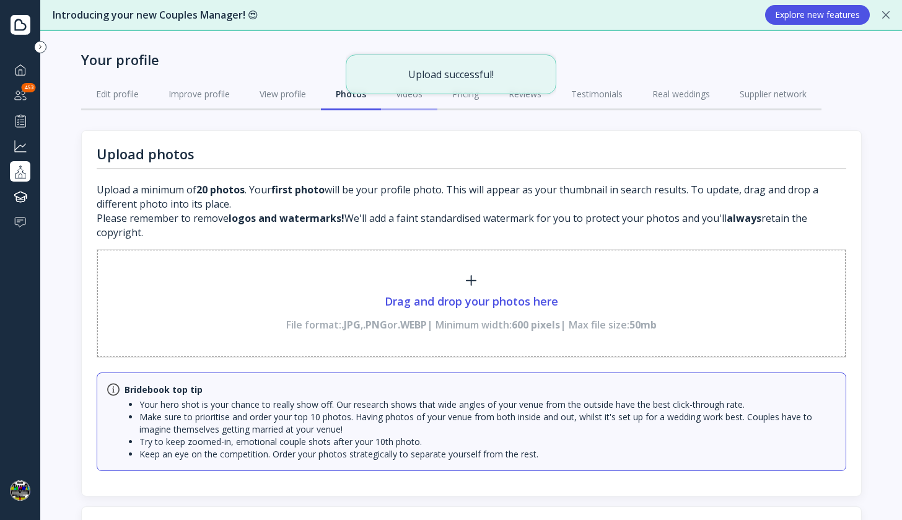
click at [408, 106] on link "Videos" at bounding box center [409, 94] width 56 height 32
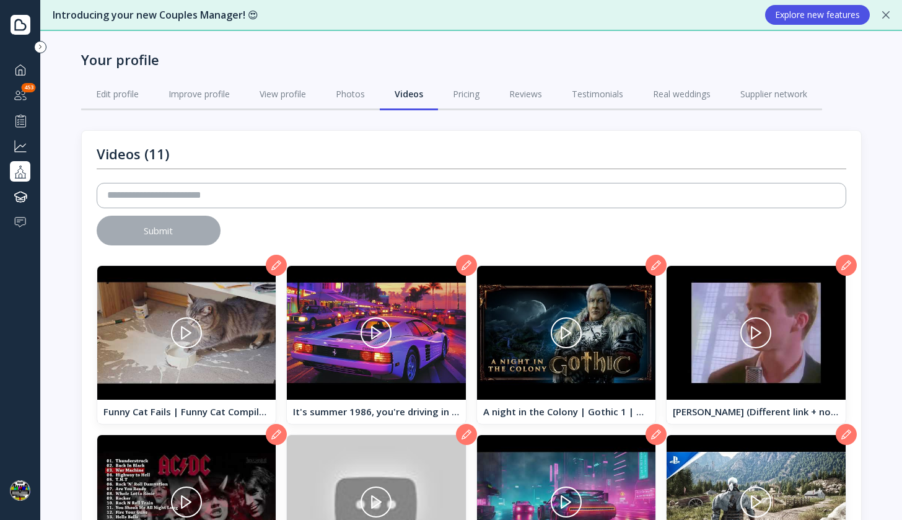
click at [278, 264] on icon at bounding box center [276, 265] width 10 height 10
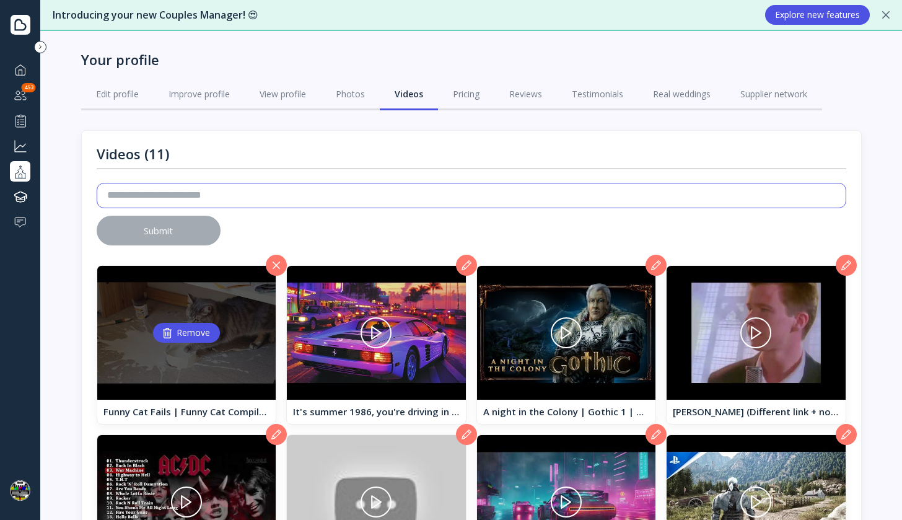
click at [263, 198] on input "text" at bounding box center [471, 195] width 729 height 14
paste input "**********"
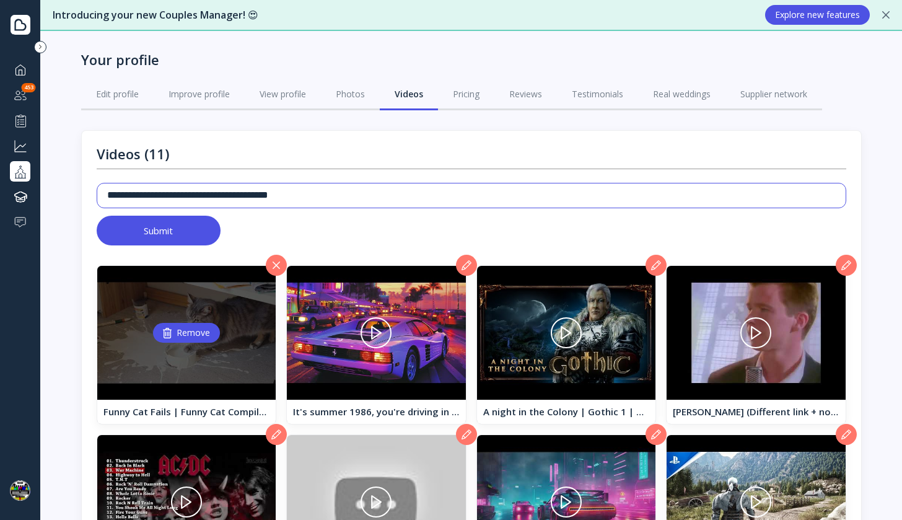
type input "**********"
click at [168, 227] on div "Submit" at bounding box center [158, 231] width 29 height 10
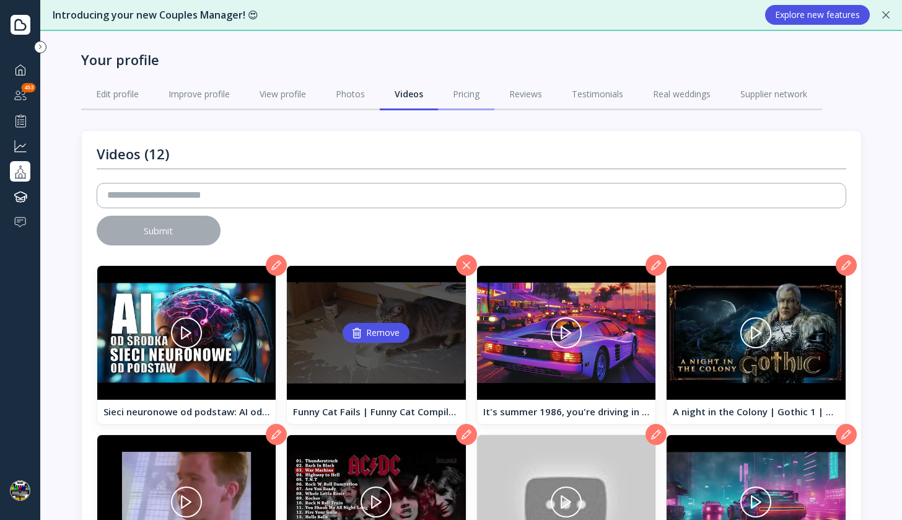
click at [462, 89] on div "Pricing" at bounding box center [466, 94] width 27 height 12
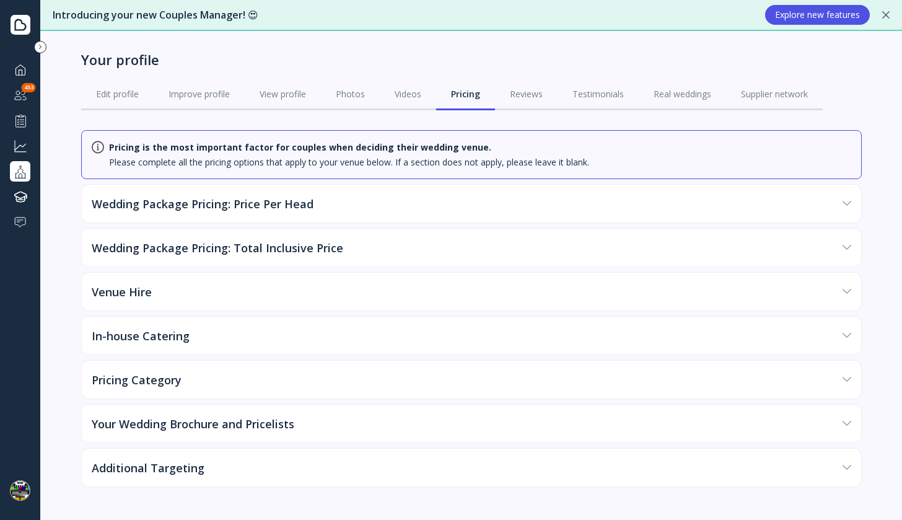
click at [349, 207] on div "Wedding Package Pricing: Price Per Head" at bounding box center [465, 203] width 746 height 37
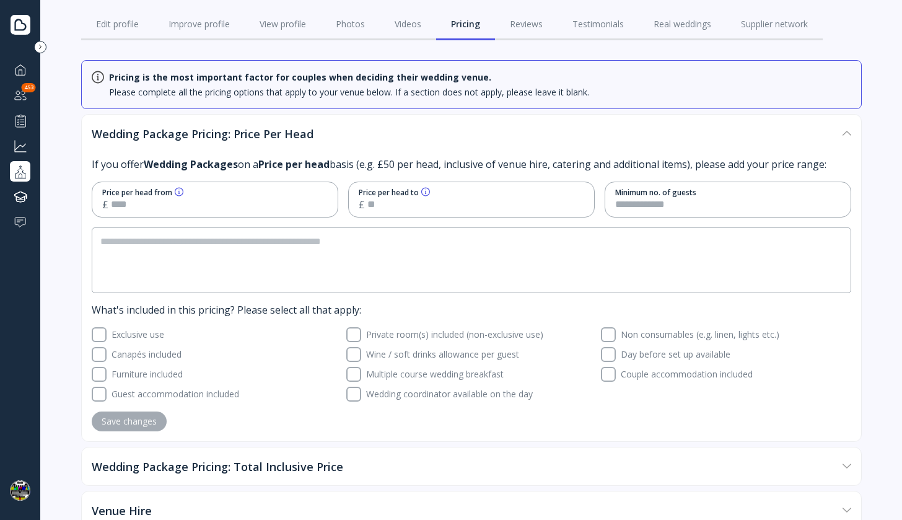
scroll to position [124, 0]
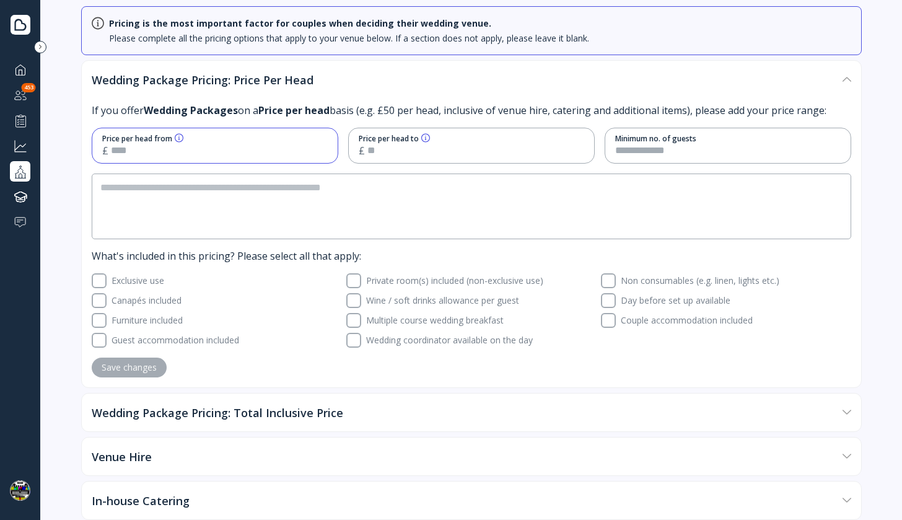
click at [183, 156] on input "*" at bounding box center [219, 151] width 217 height 14
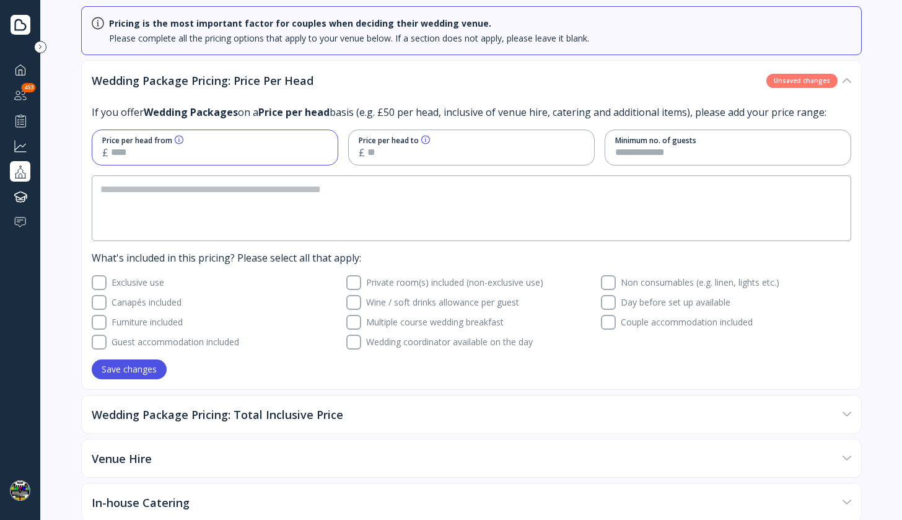
type input "**"
click at [142, 375] on button "Save changes" at bounding box center [129, 370] width 75 height 20
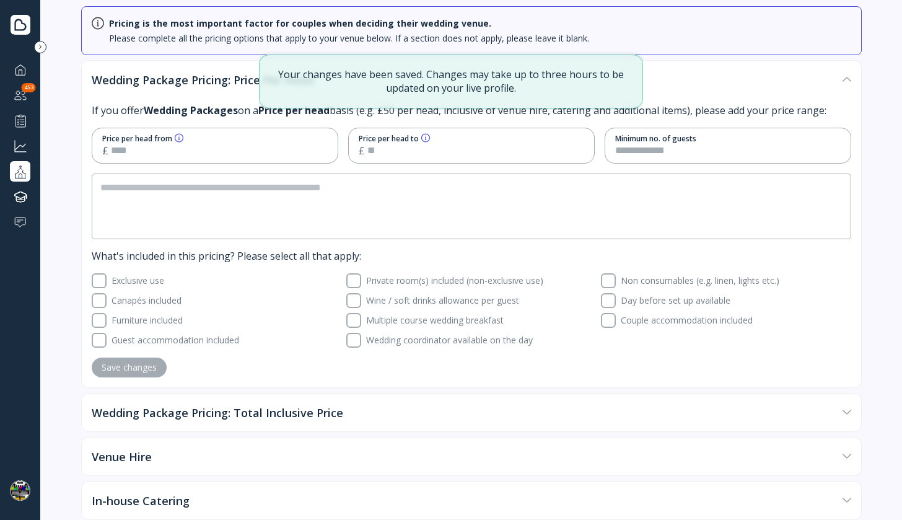
scroll to position [305, 0]
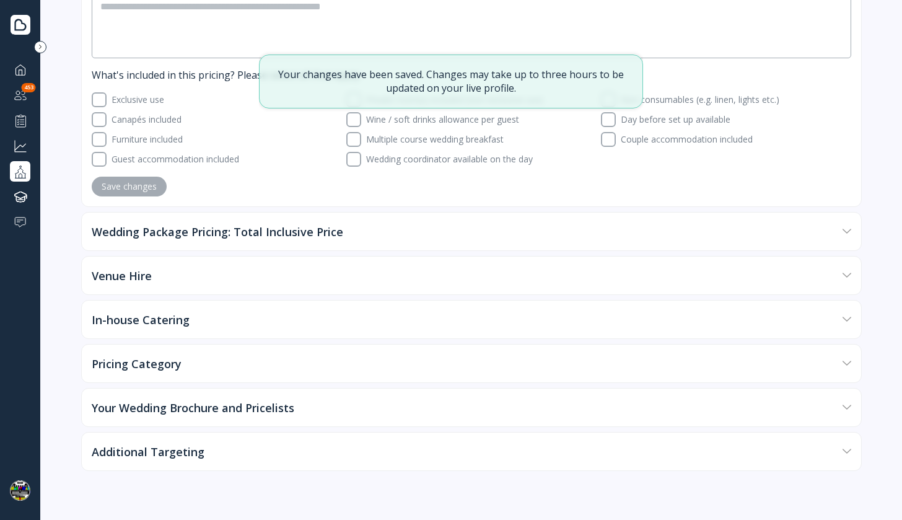
click at [188, 391] on div "Your Wedding Brochure and Pricelists" at bounding box center [465, 407] width 746 height 37
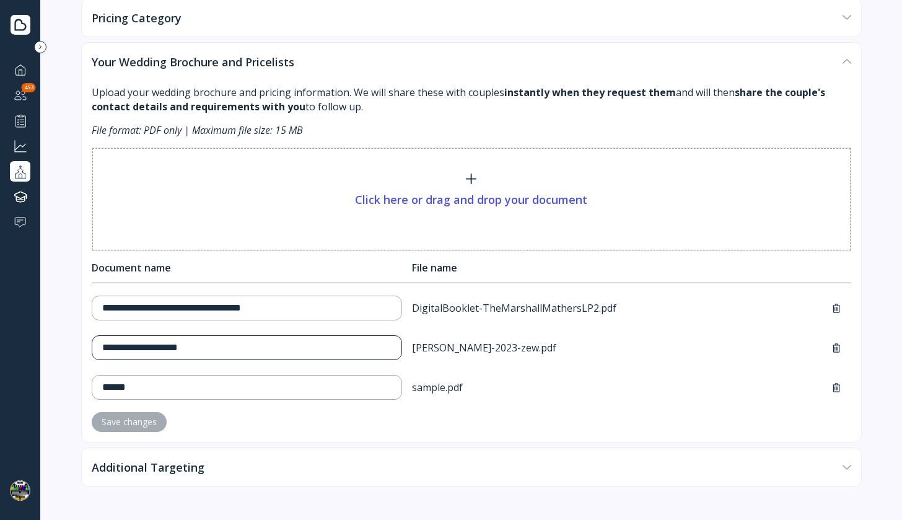
scroll to position [646, 0]
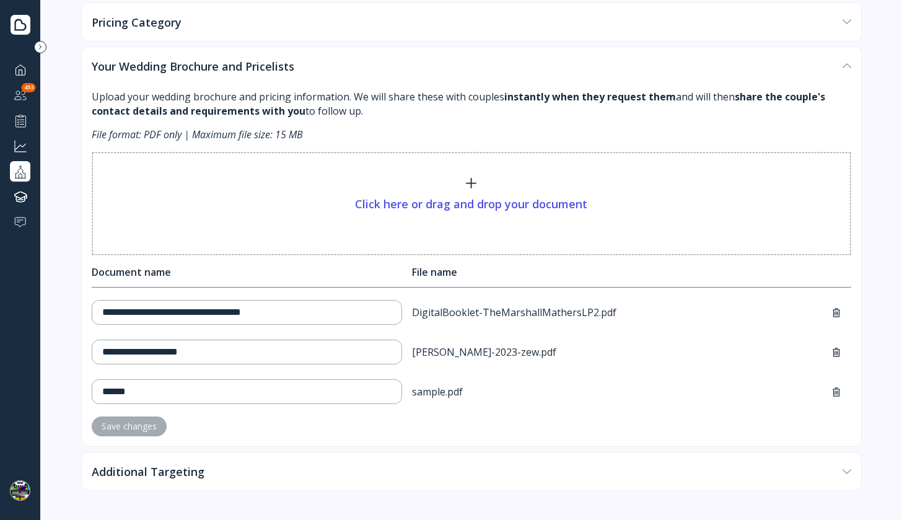
click at [539, 199] on div "Click here or drag and drop your document" at bounding box center [471, 204] width 232 height 14
type input "**********"
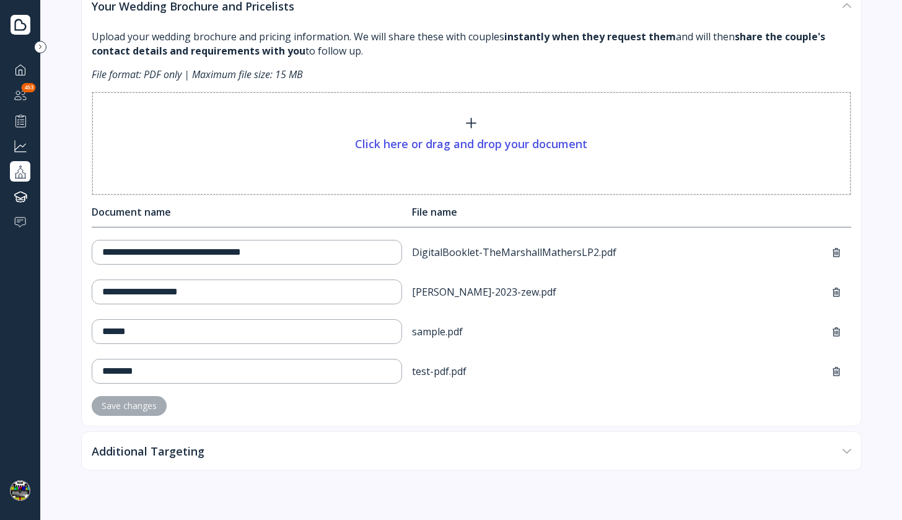
scroll to position [707, 0]
click at [346, 450] on div "Additional Targeting" at bounding box center [465, 451] width 746 height 37
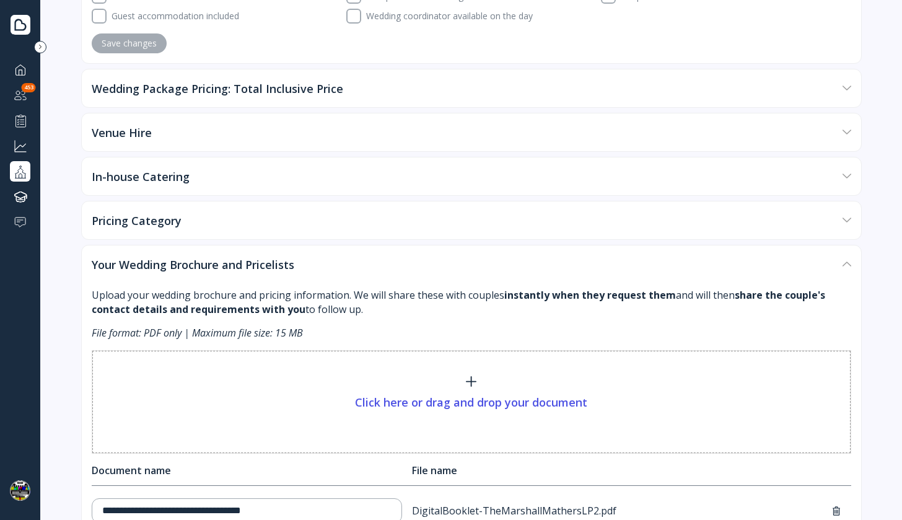
scroll to position [445, 0]
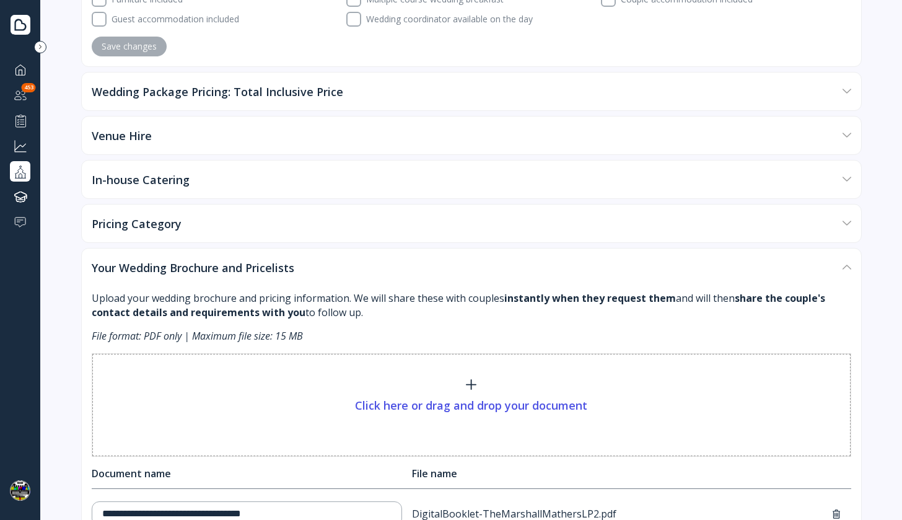
click at [267, 157] on div "Pricing is the most important factor for couples when deciding their wedding ve…" at bounding box center [471, 317] width 781 height 1264
click at [266, 175] on div "In-house Catering" at bounding box center [465, 179] width 746 height 37
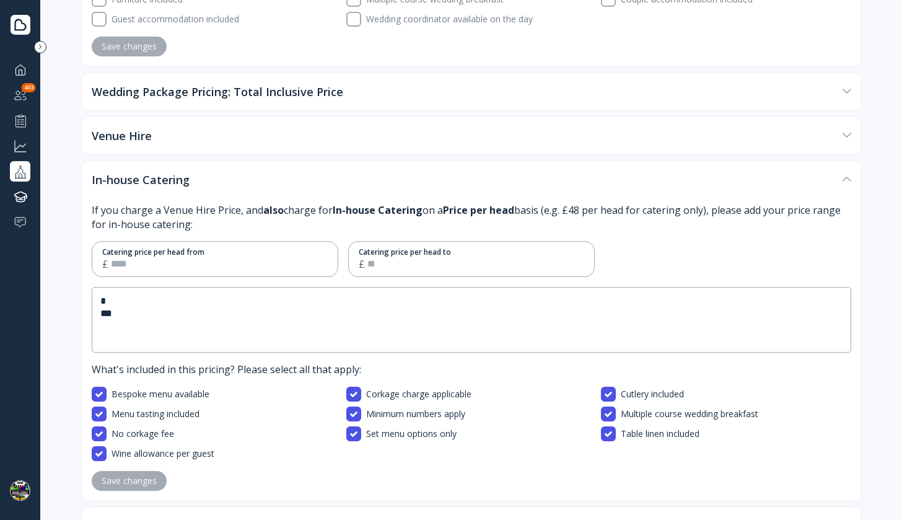
click at [260, 131] on div "Venue Hire" at bounding box center [465, 135] width 746 height 37
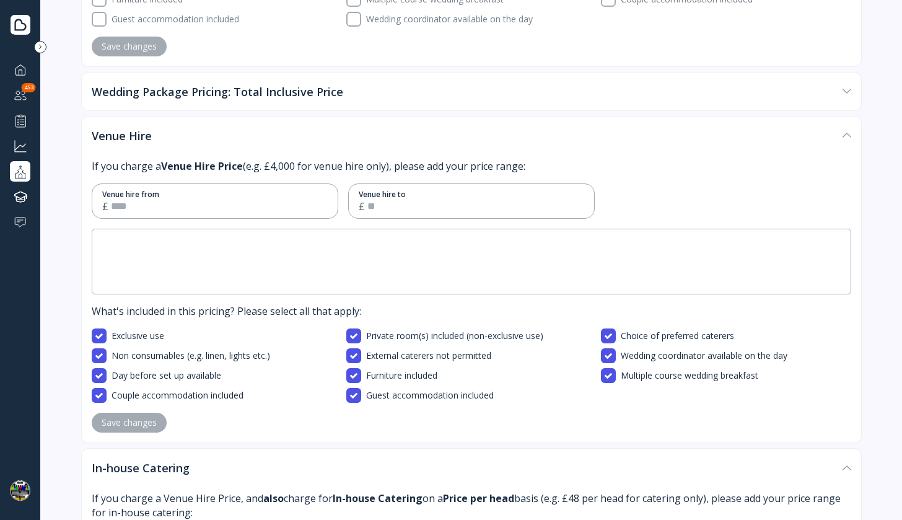
click at [266, 99] on div "Wedding Package Pricing: Total Inclusive Price" at bounding box center [465, 91] width 746 height 37
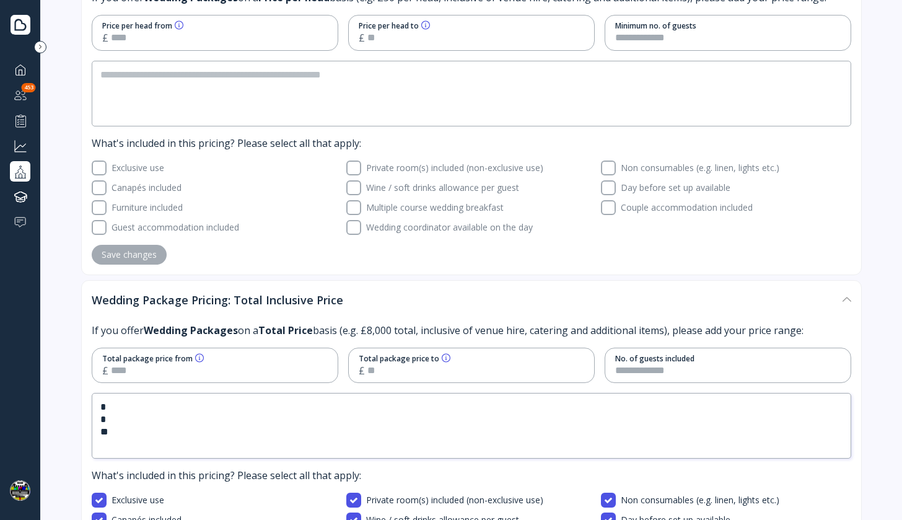
scroll to position [215, 0]
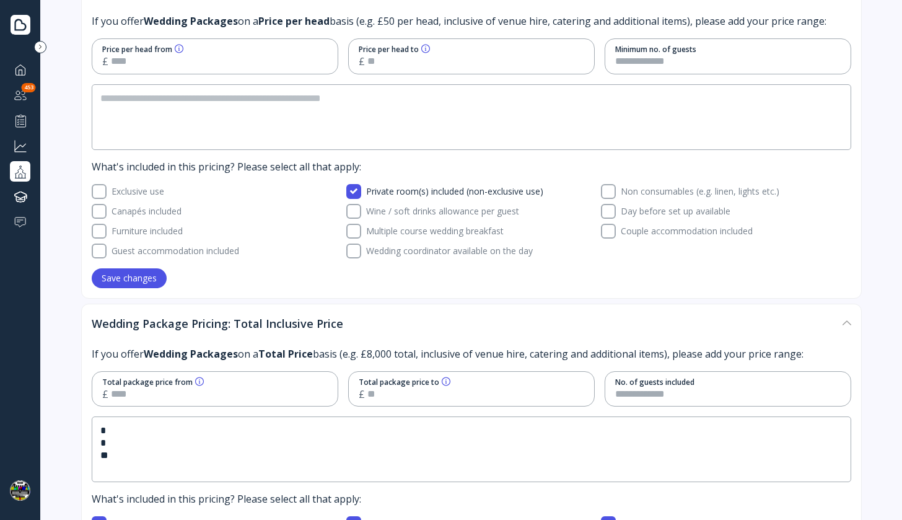
click at [133, 285] on button "Save changes" at bounding box center [129, 278] width 75 height 20
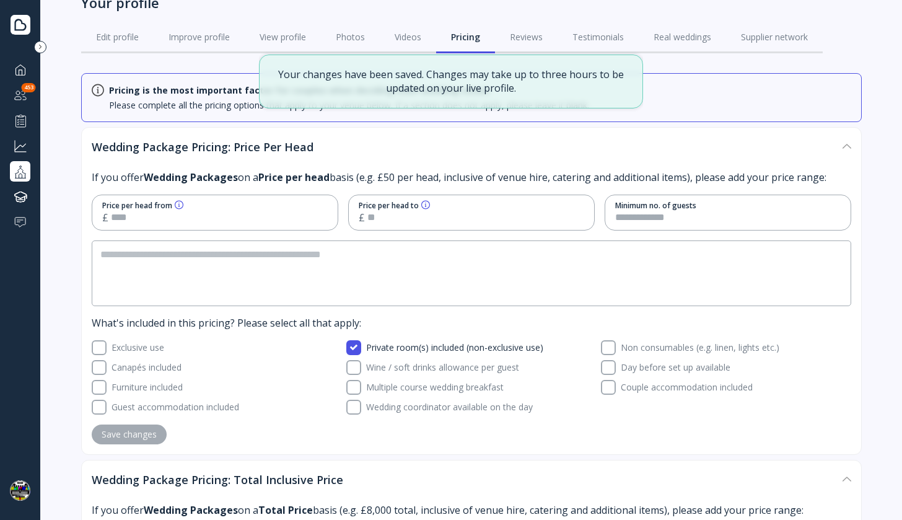
scroll to position [0, 0]
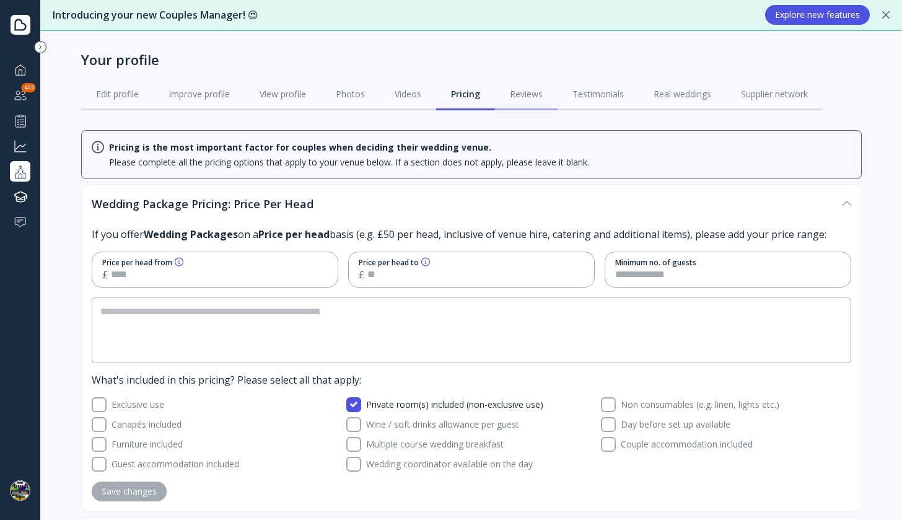
click at [528, 97] on div "Reviews" at bounding box center [526, 94] width 33 height 12
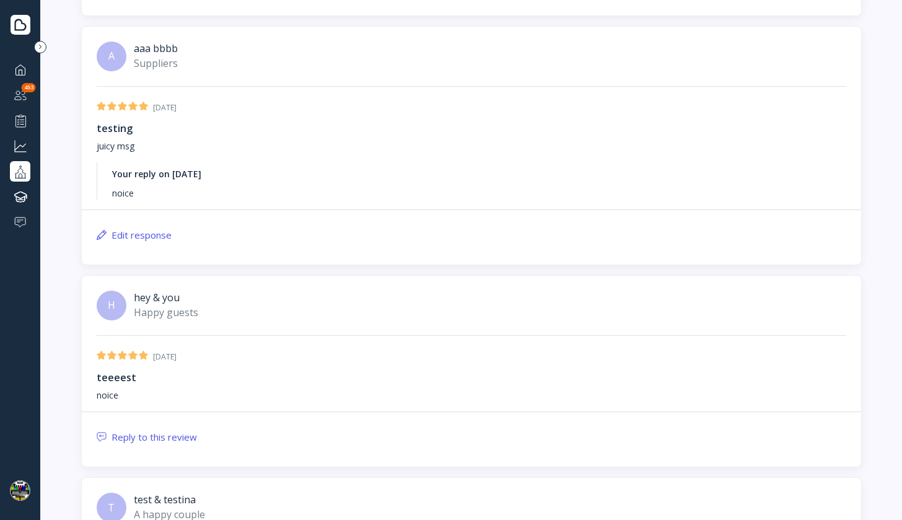
scroll to position [927, 0]
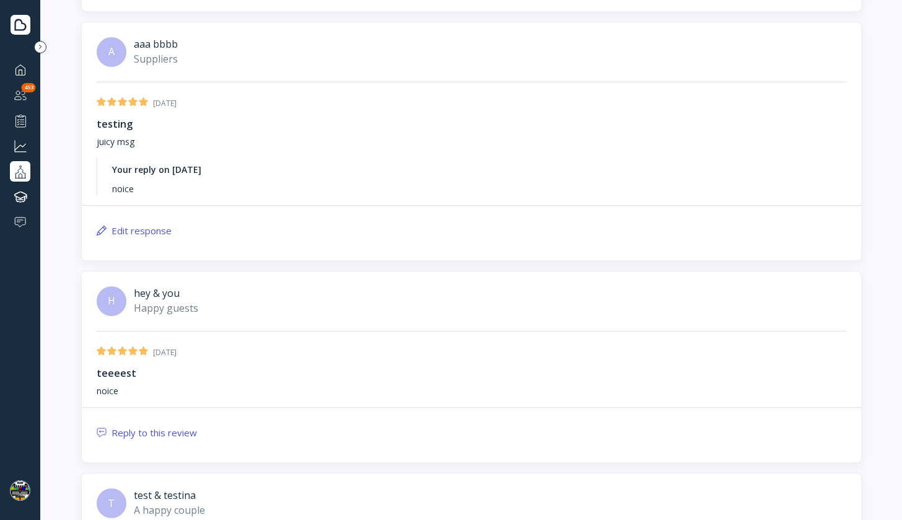
click at [146, 226] on div "Edit response" at bounding box center [134, 231] width 75 height 10
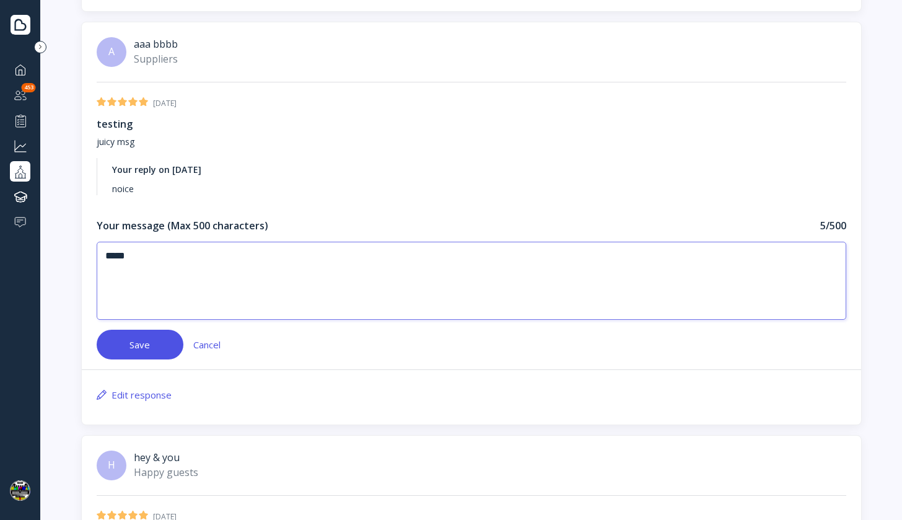
click at [162, 264] on textarea "*****" at bounding box center [472, 281] width 750 height 78
type textarea "******"
click at [155, 352] on button "Save" at bounding box center [140, 345] width 87 height 30
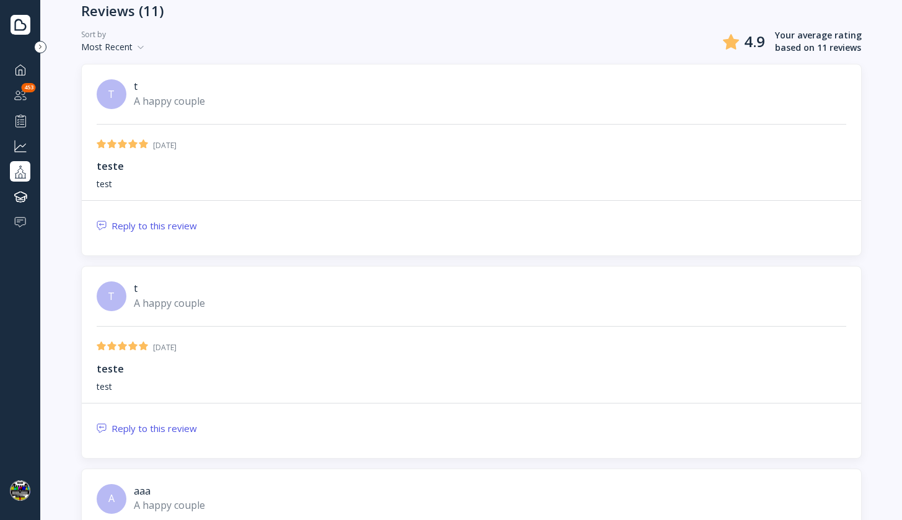
scroll to position [0, 0]
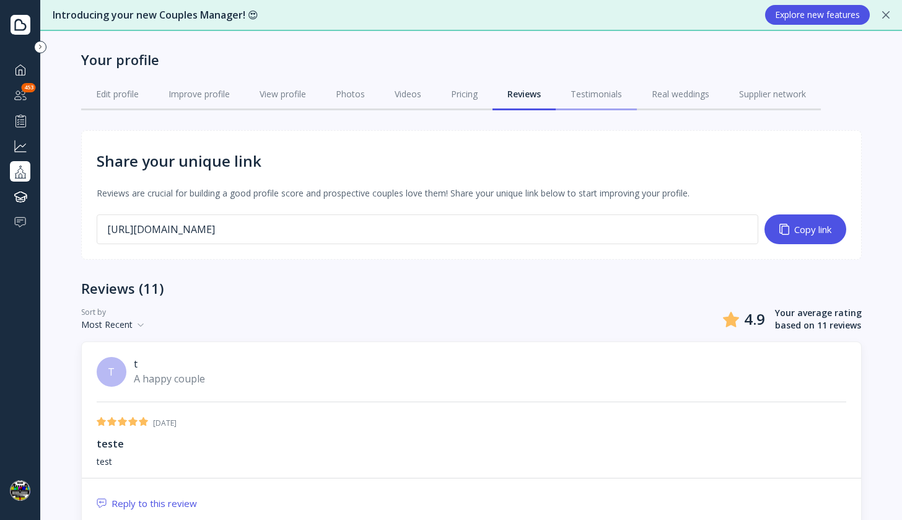
click at [593, 92] on div "Testimonials" at bounding box center [596, 94] width 51 height 12
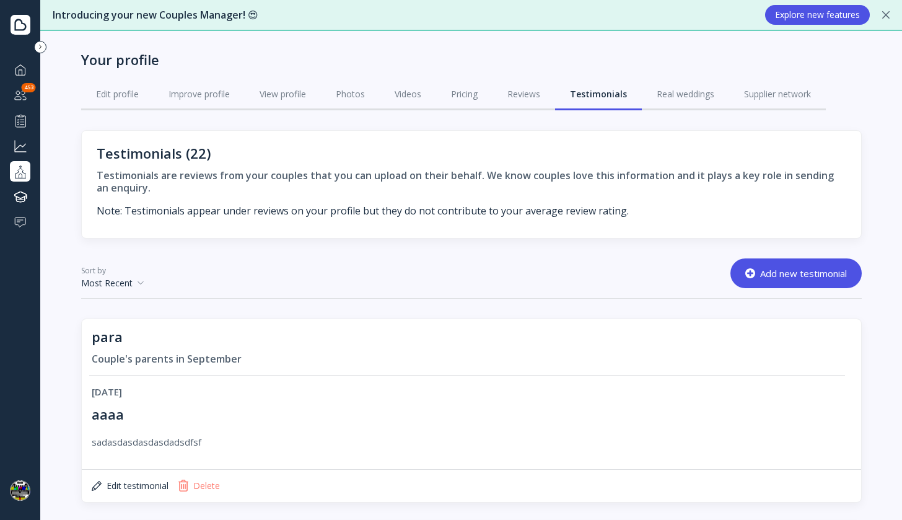
click at [786, 273] on div "Add new testimonial" at bounding box center [797, 273] width 102 height 10
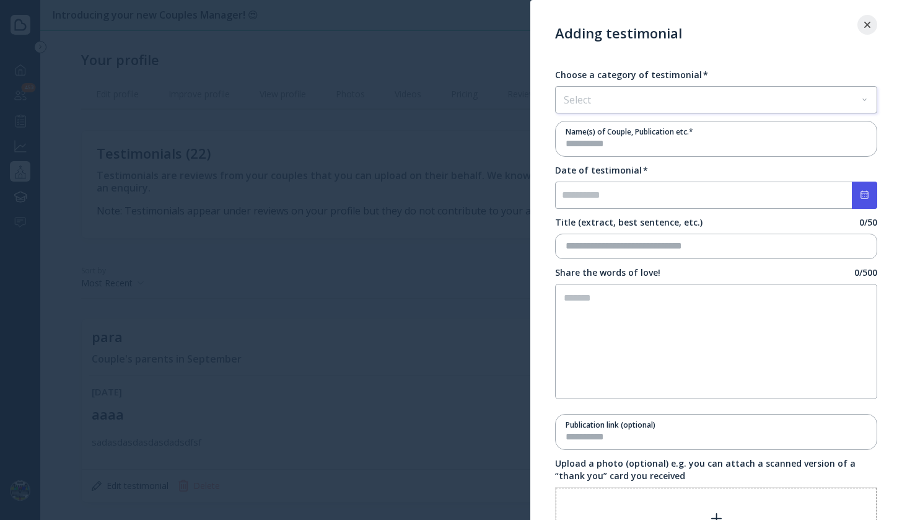
click at [625, 99] on div "Select" at bounding box center [716, 100] width 321 height 26
click at [617, 144] on input "text" at bounding box center [715, 144] width 299 height 14
type input "***"
click at [644, 202] on input "none" at bounding box center [716, 195] width 322 height 27
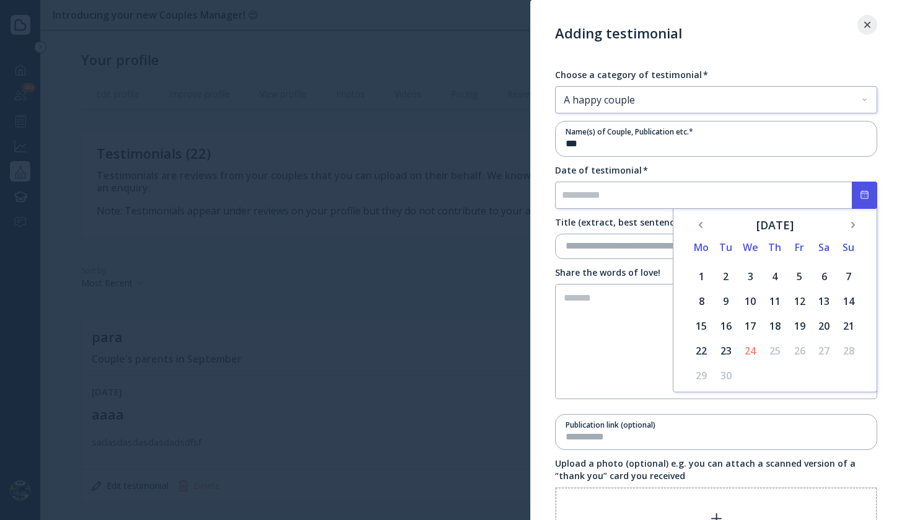
click at [747, 278] on div "3" at bounding box center [750, 276] width 17 height 17
type input "**********"
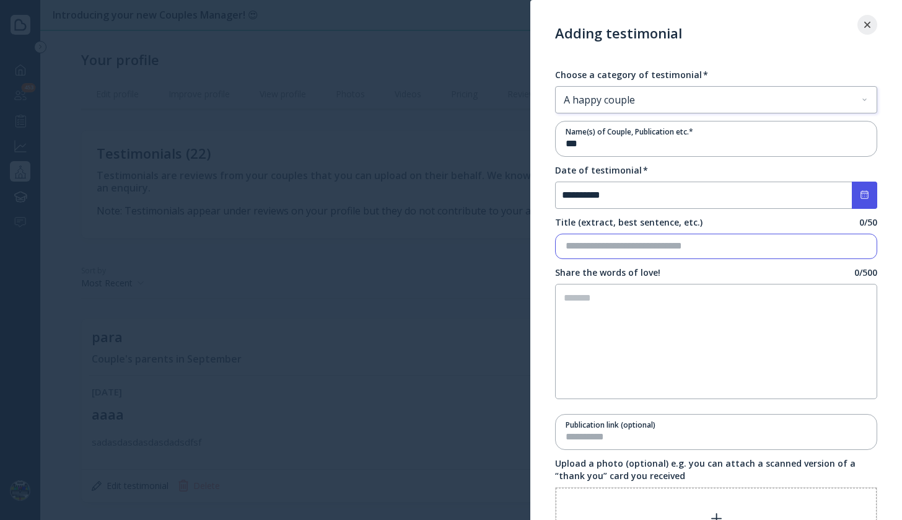
click at [664, 251] on input "text" at bounding box center [716, 246] width 301 height 14
type input "****"
click at [663, 294] on textarea at bounding box center [716, 341] width 322 height 115
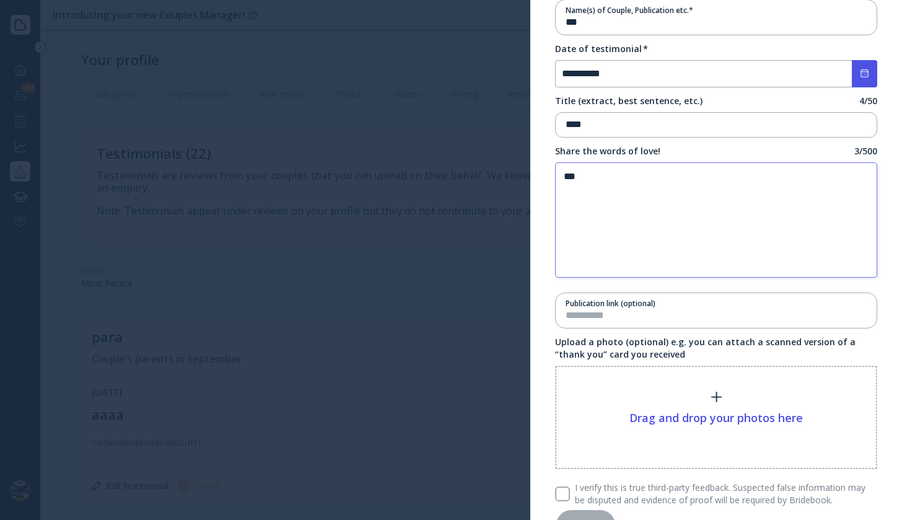
scroll to position [166, 0]
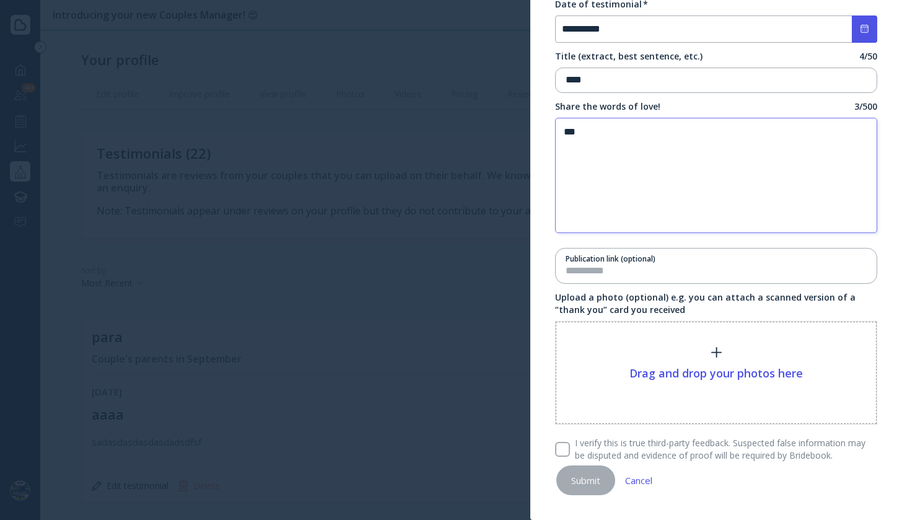
type textarea "***"
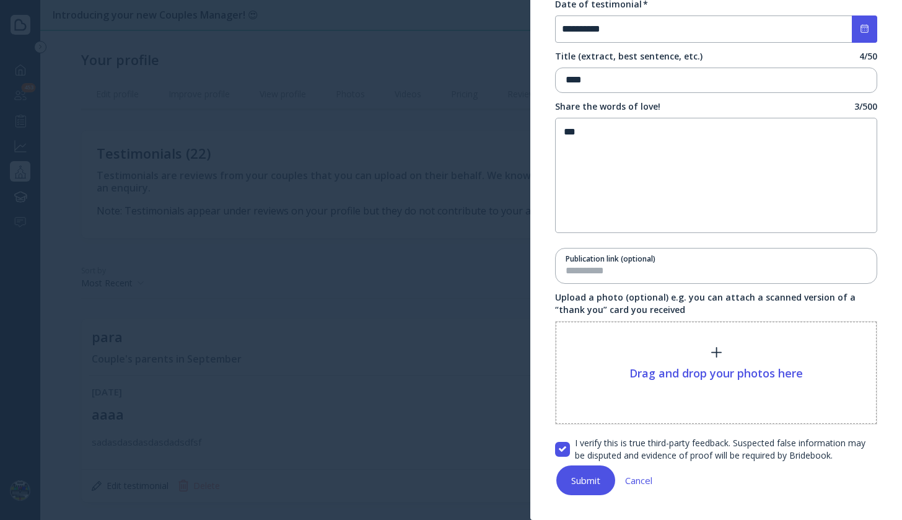
click at [575, 482] on div "Submit" at bounding box center [585, 480] width 29 height 10
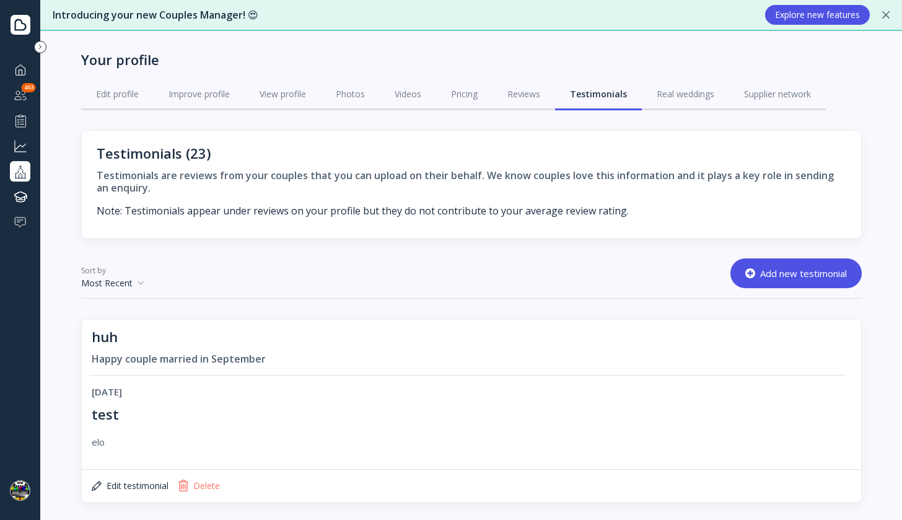
scroll to position [0, 0]
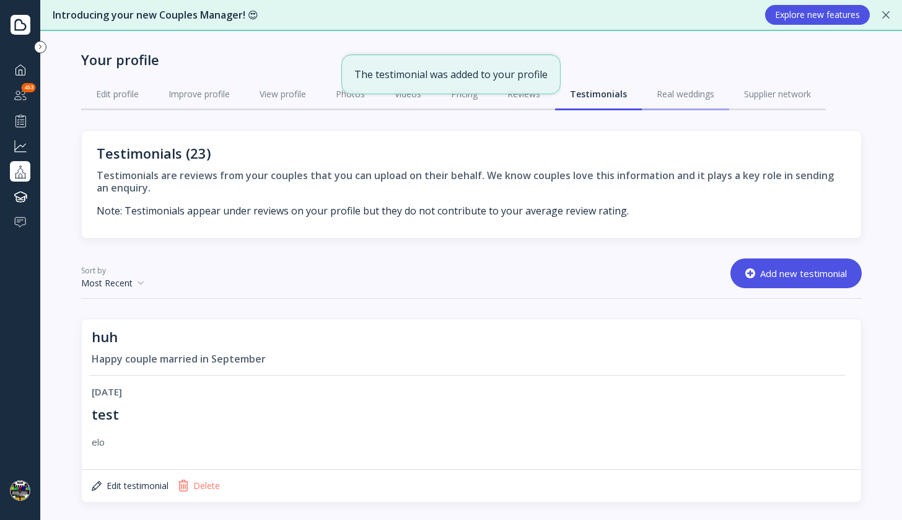
click at [676, 100] on link "Real weddings" at bounding box center [685, 94] width 87 height 32
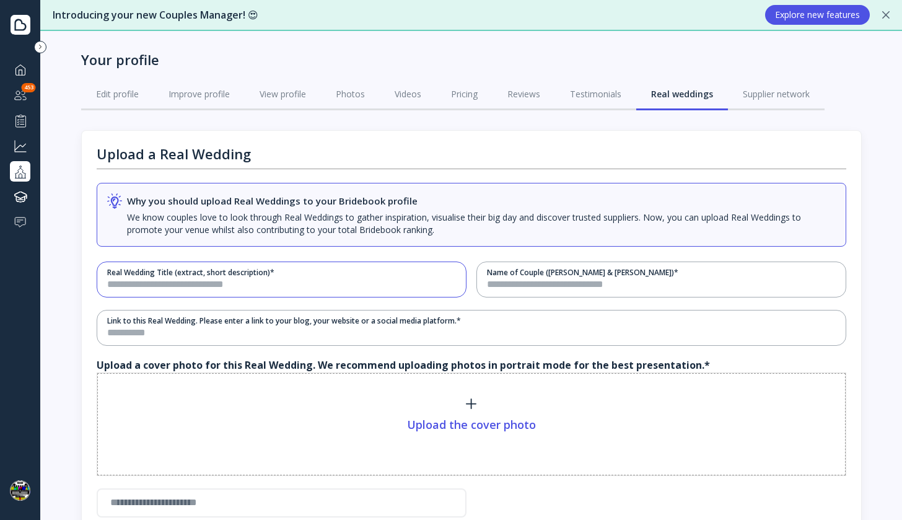
click at [355, 283] on input "text" at bounding box center [280, 285] width 346 height 14
type input "****"
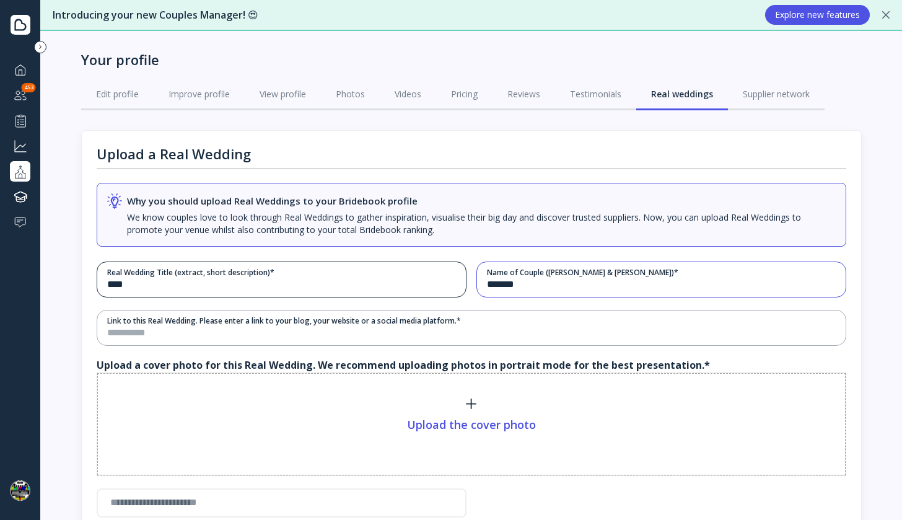
type input "*******"
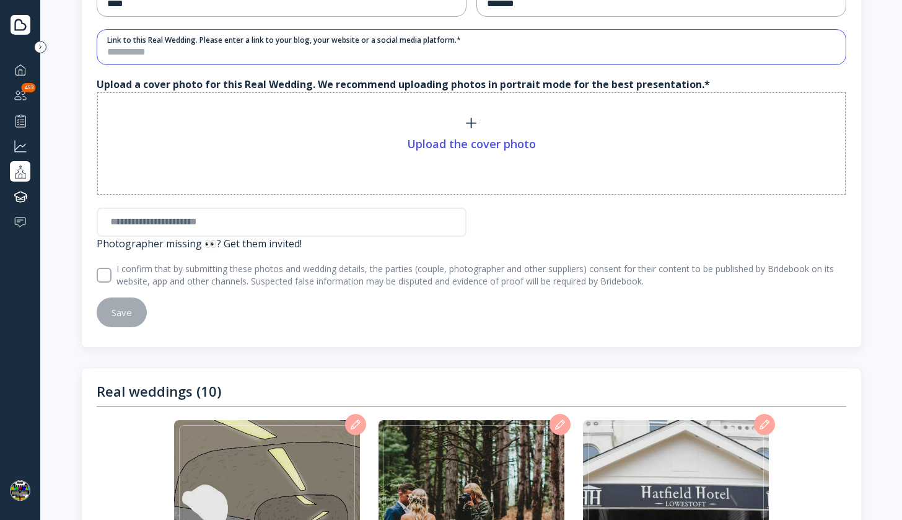
scroll to position [298, 0]
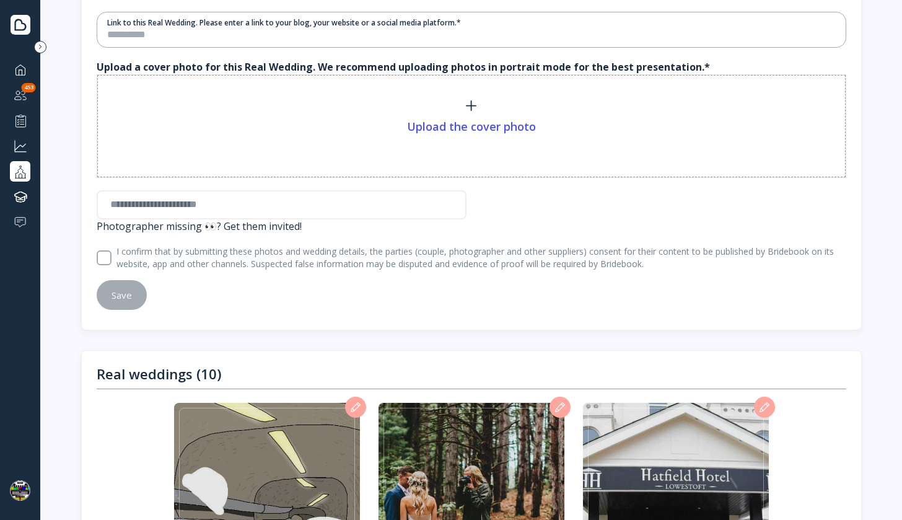
click at [431, 151] on div at bounding box center [471, 142] width 723 height 19
type input "**********"
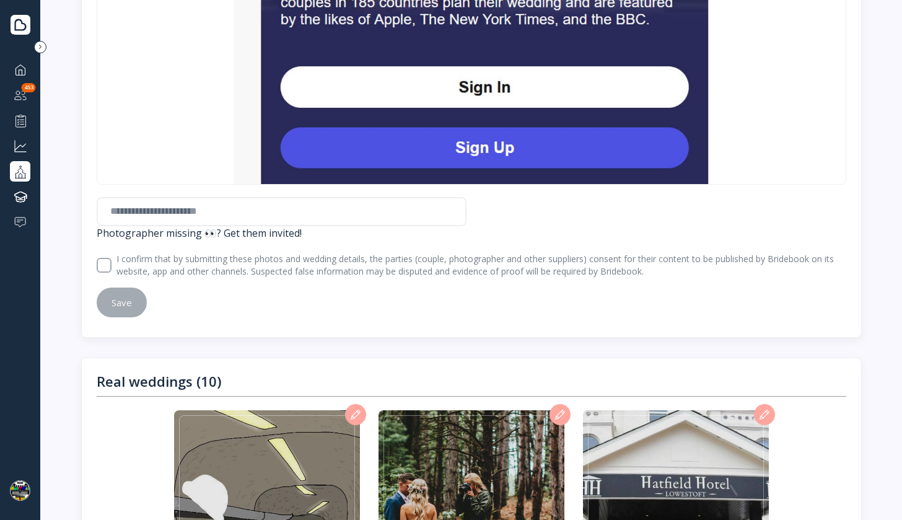
scroll to position [719, 0]
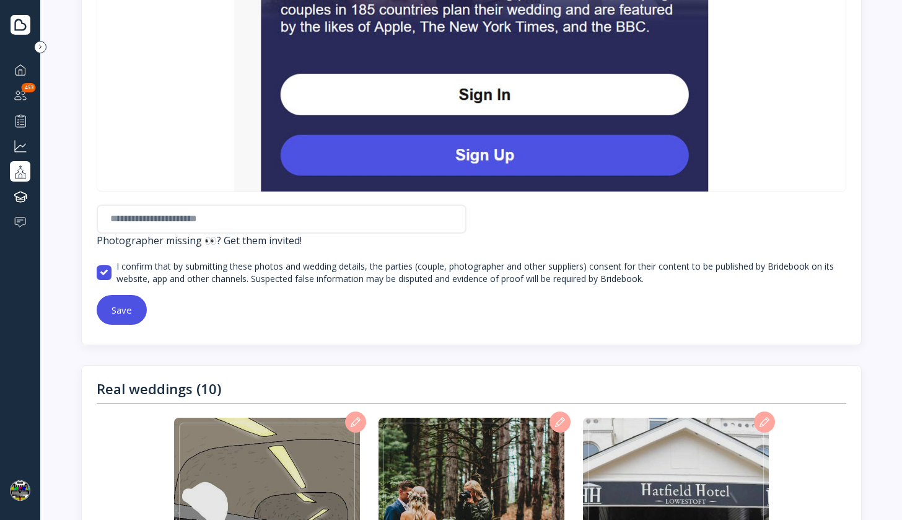
click at [131, 319] on button "Save" at bounding box center [122, 310] width 50 height 30
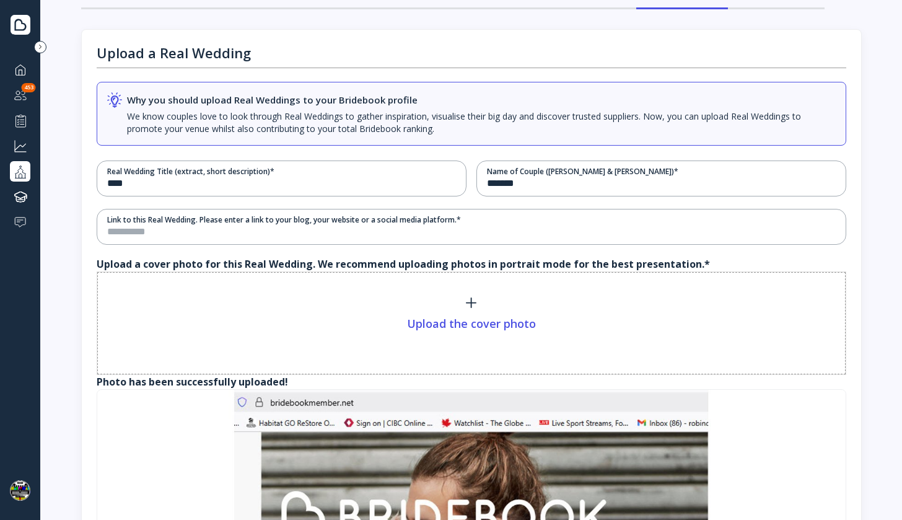
scroll to position [81, 0]
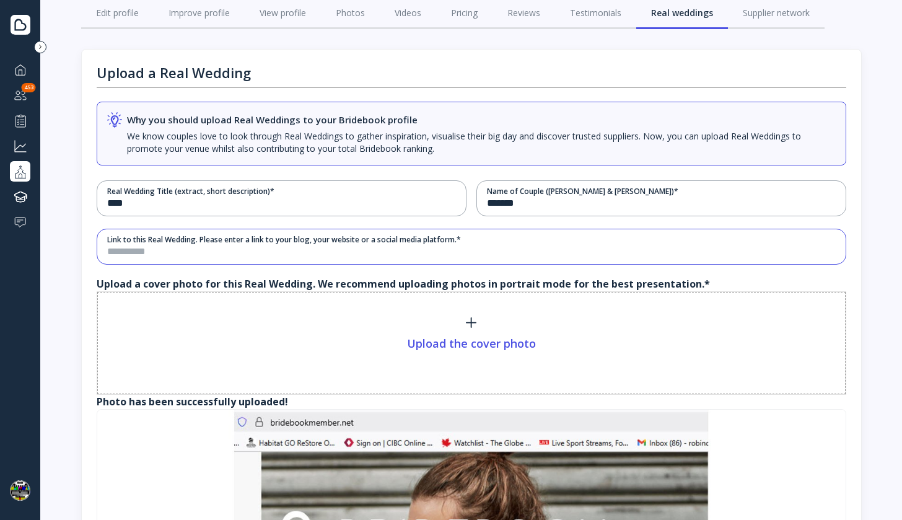
click at [267, 254] on input "text" at bounding box center [470, 252] width 726 height 14
type input "**********"
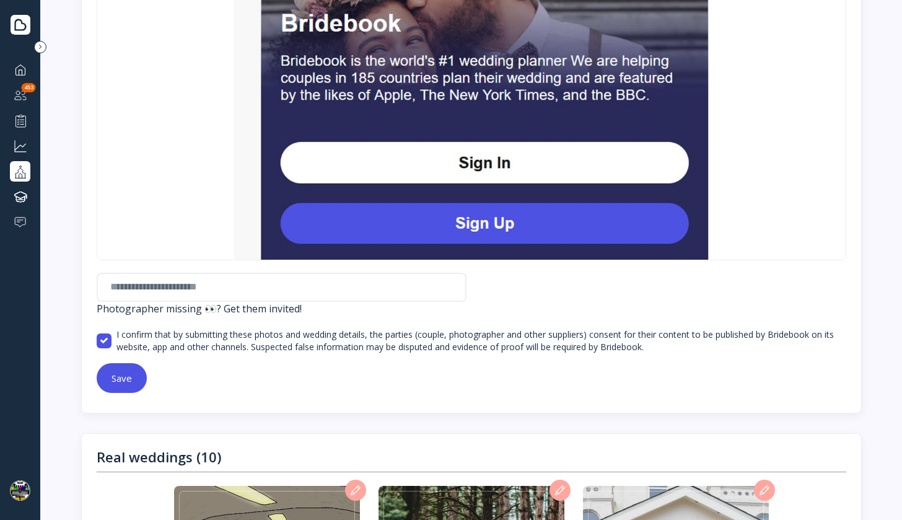
scroll to position [677, 0]
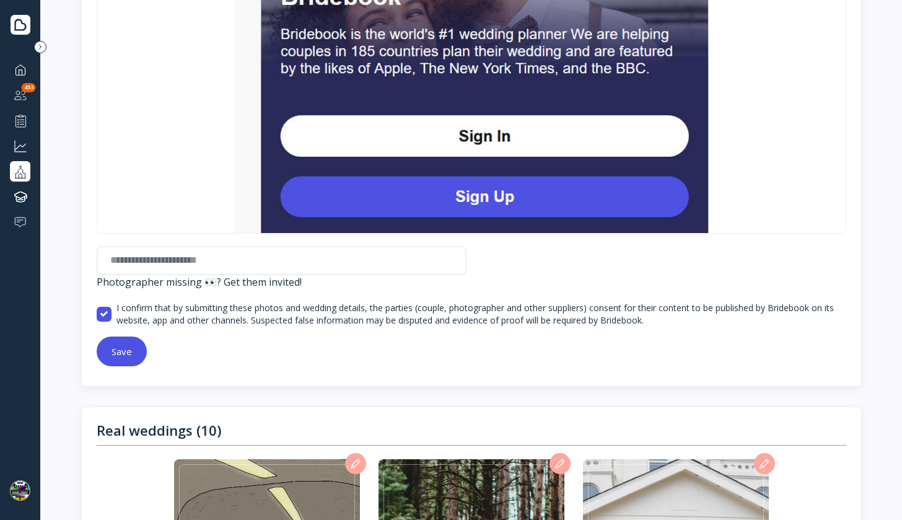
click at [119, 340] on button "Save" at bounding box center [122, 352] width 50 height 30
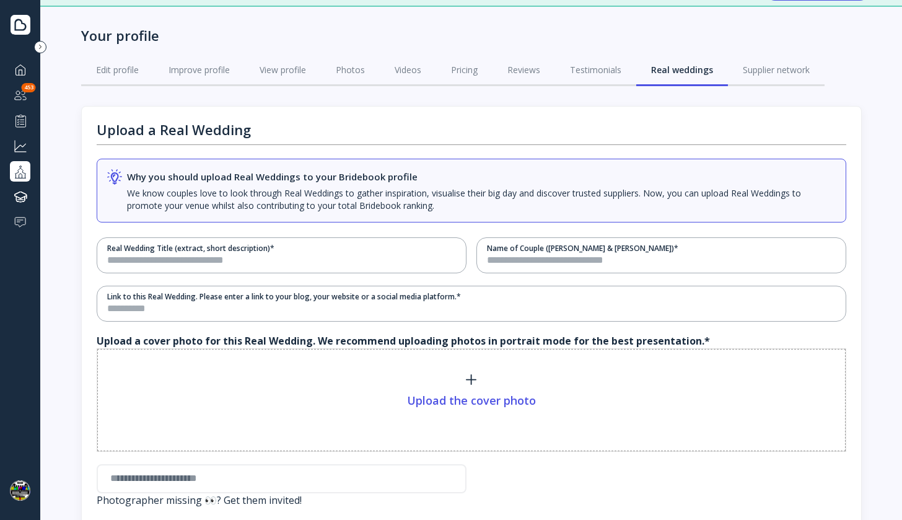
scroll to position [0, 0]
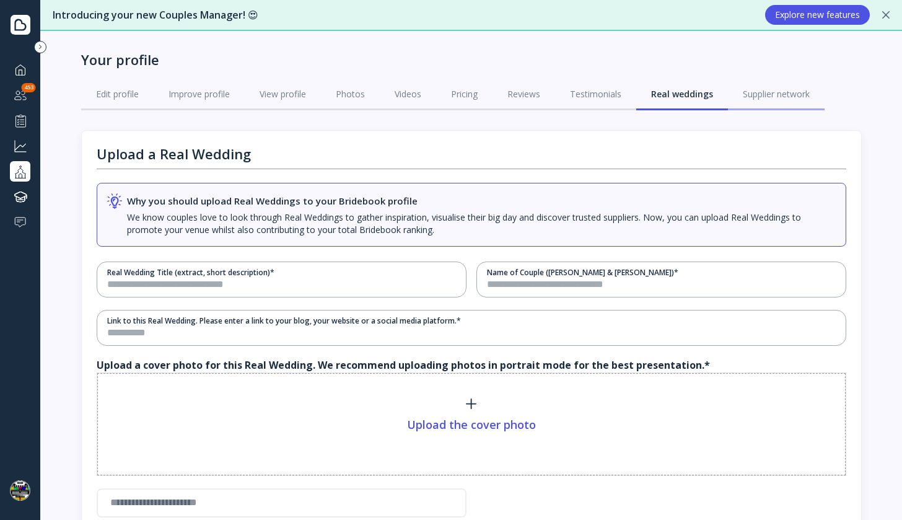
click at [750, 99] on div "Supplier network" at bounding box center [776, 94] width 67 height 12
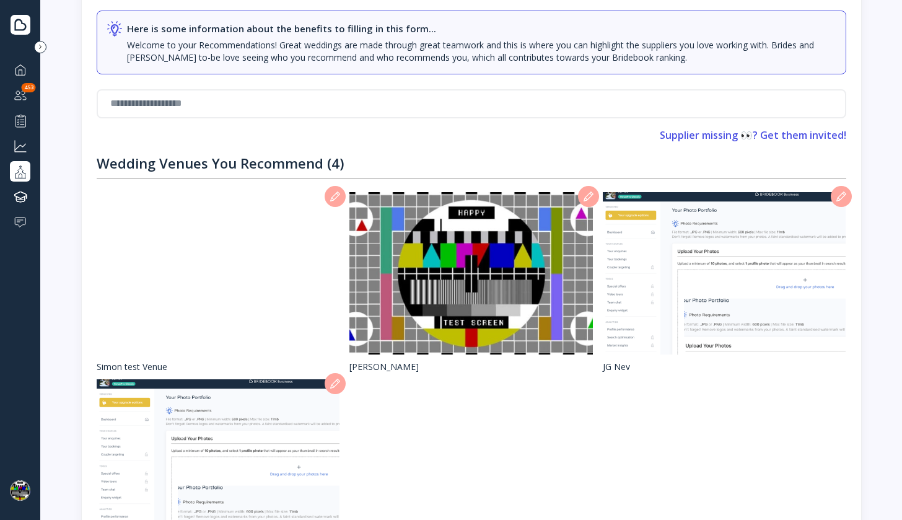
scroll to position [450, 0]
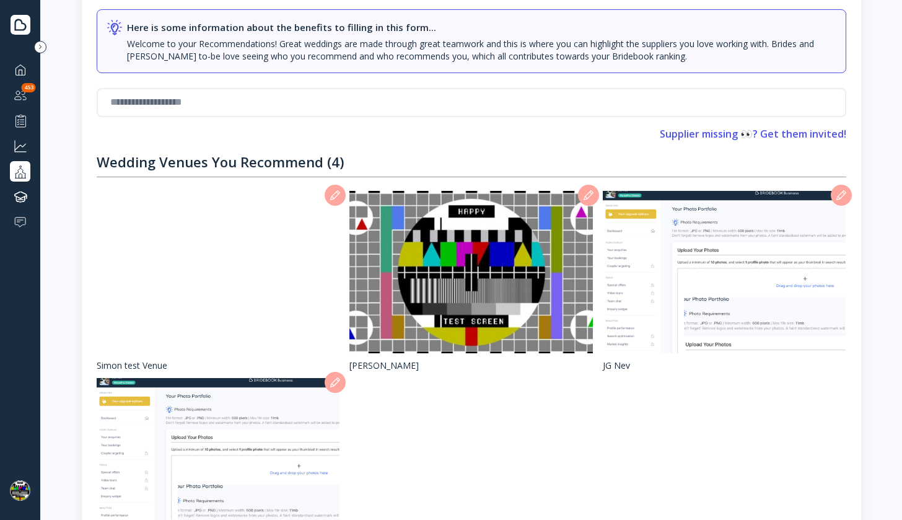
click at [312, 104] on input "text" at bounding box center [472, 102] width 750 height 29
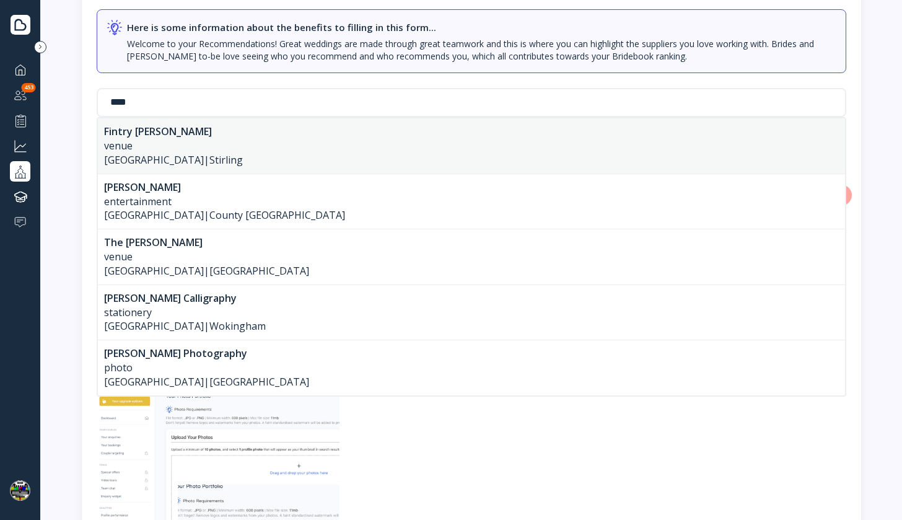
type input "****"
click at [299, 130] on div "Fintry [PERSON_NAME]" at bounding box center [471, 132] width 735 height 14
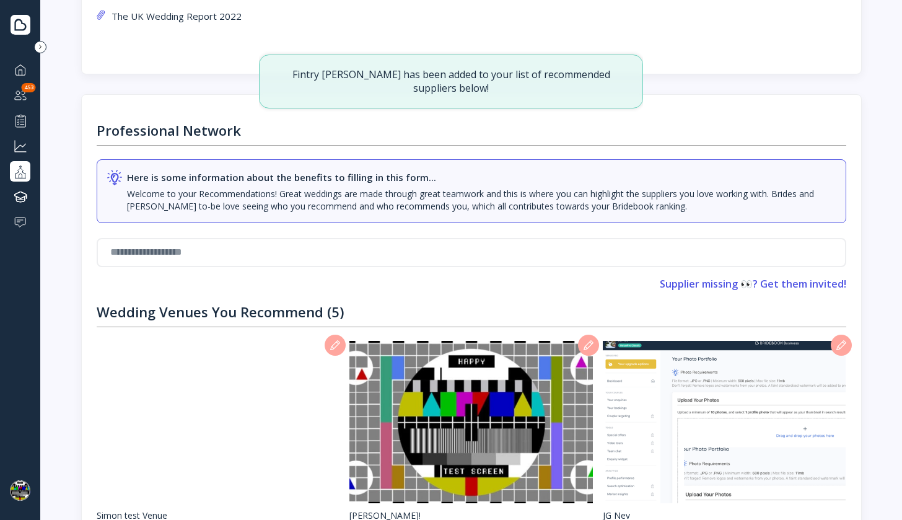
scroll to position [10, 0]
